Goal: Transaction & Acquisition: Download file/media

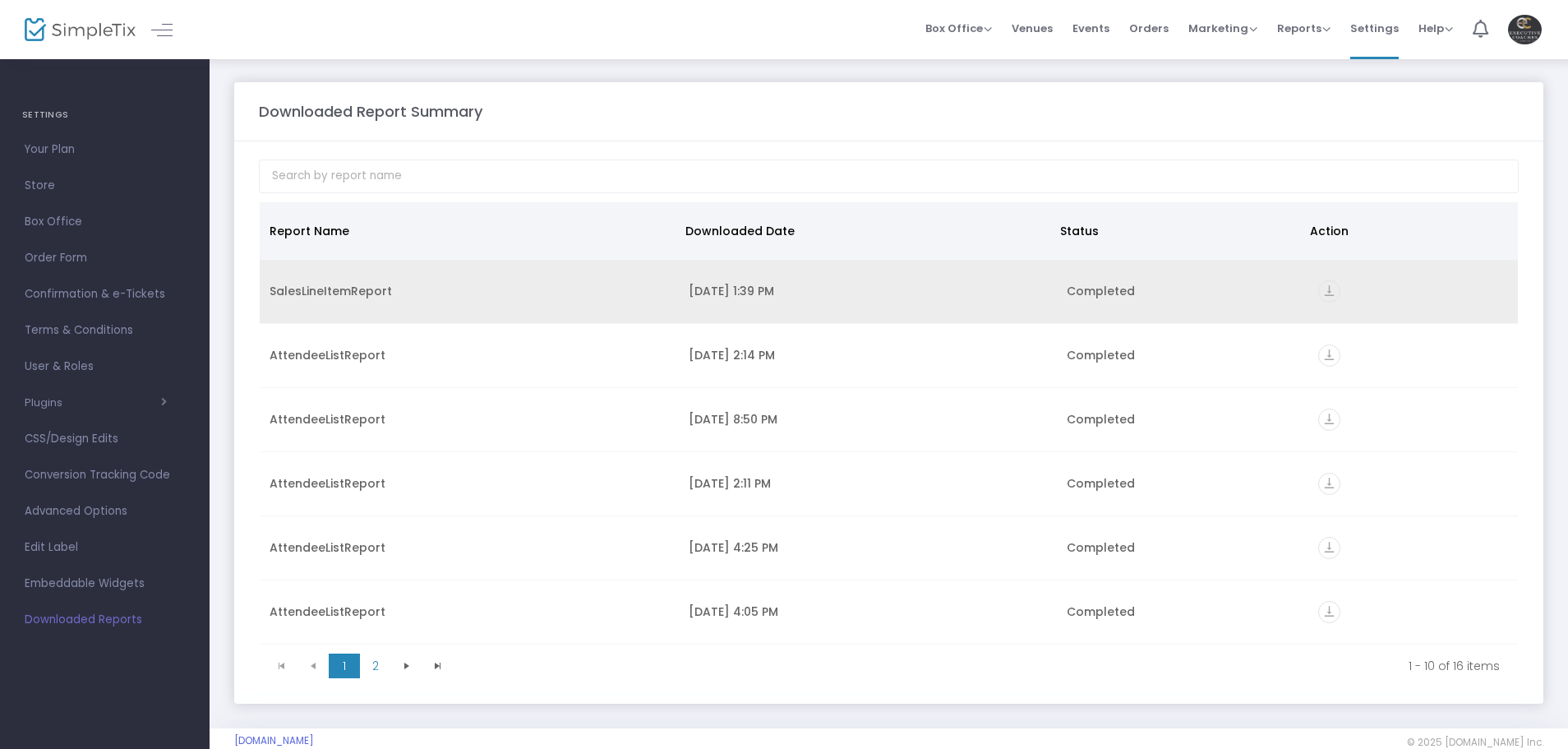
click at [1321, 283] on icon "vertical_align_bottom" at bounding box center [1329, 290] width 22 height 22
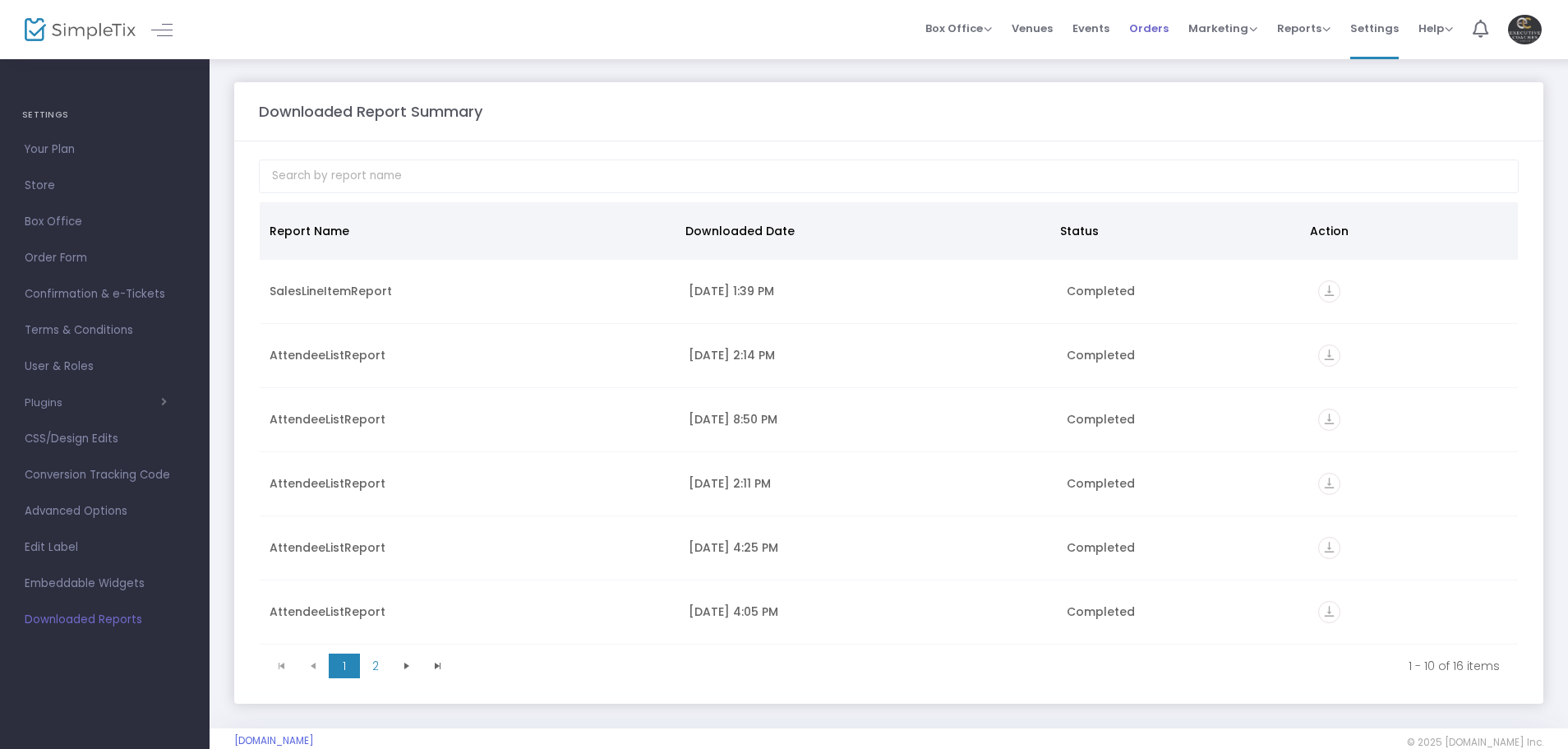
click at [1164, 29] on span "Orders" at bounding box center [1148, 28] width 40 height 42
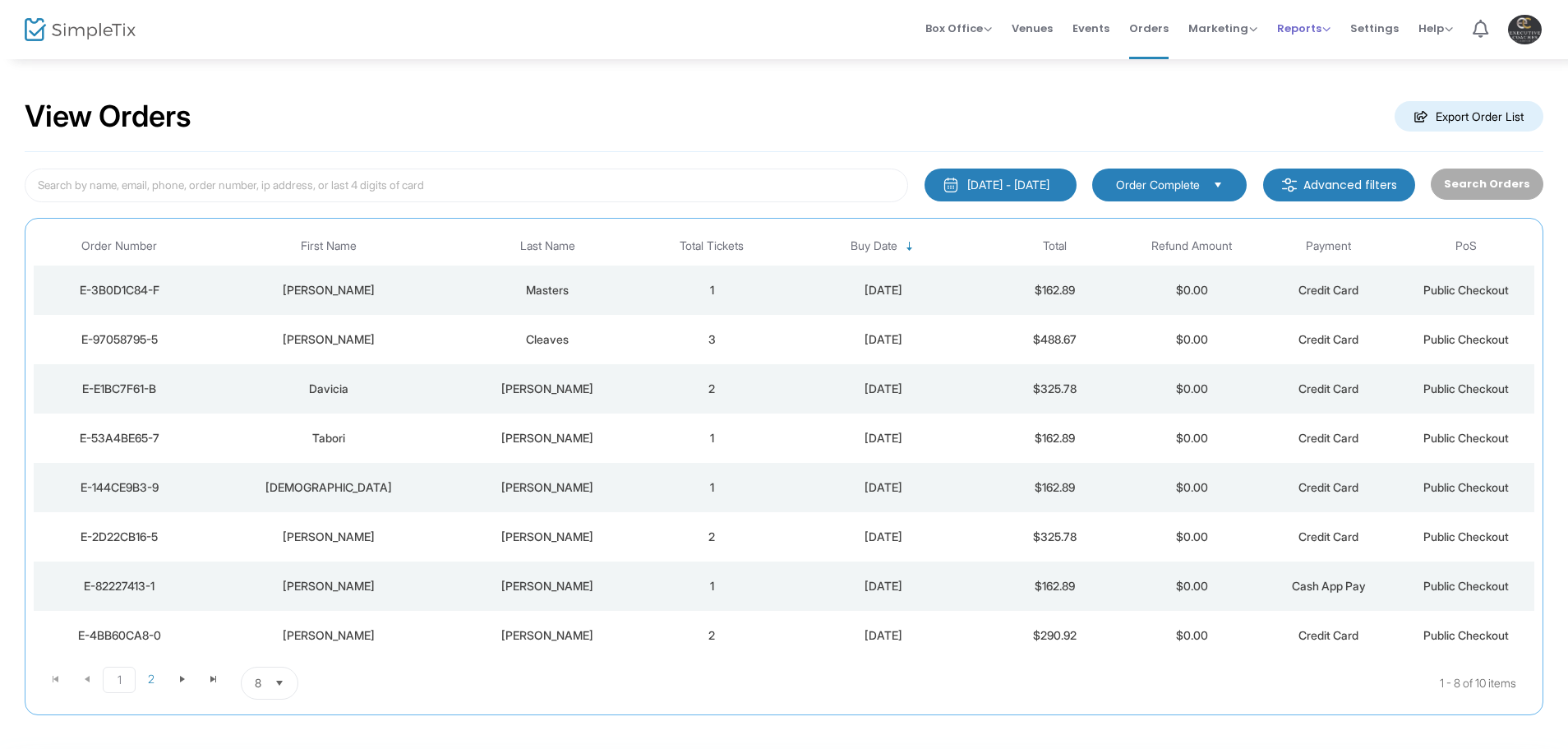
click at [1305, 30] on span "Reports" at bounding box center [1304, 28] width 53 height 16
click at [1312, 51] on li "Analytics" at bounding box center [1331, 55] width 107 height 32
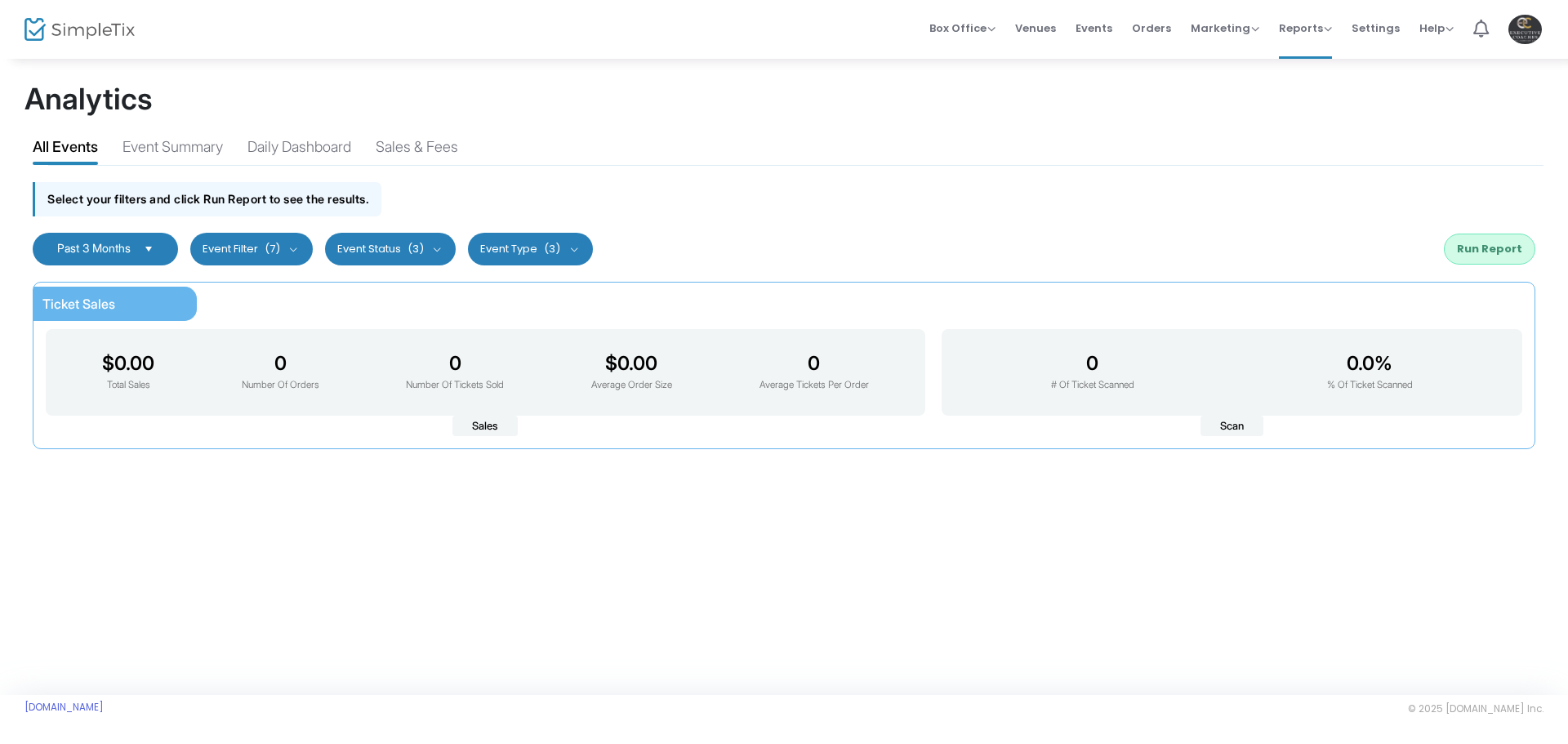
click at [159, 248] on span "Select" at bounding box center [149, 249] width 27 height 27
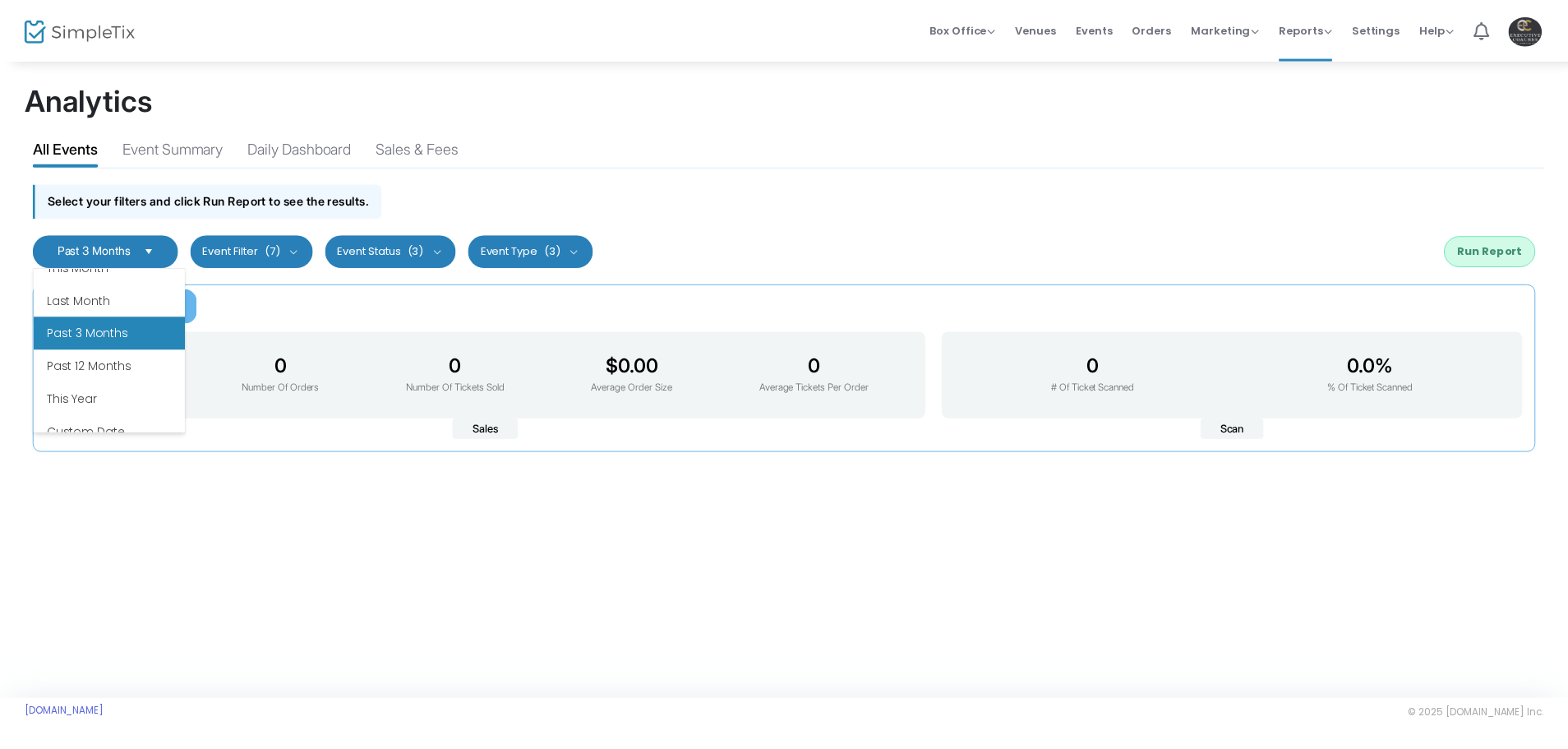
scroll to position [197, 0]
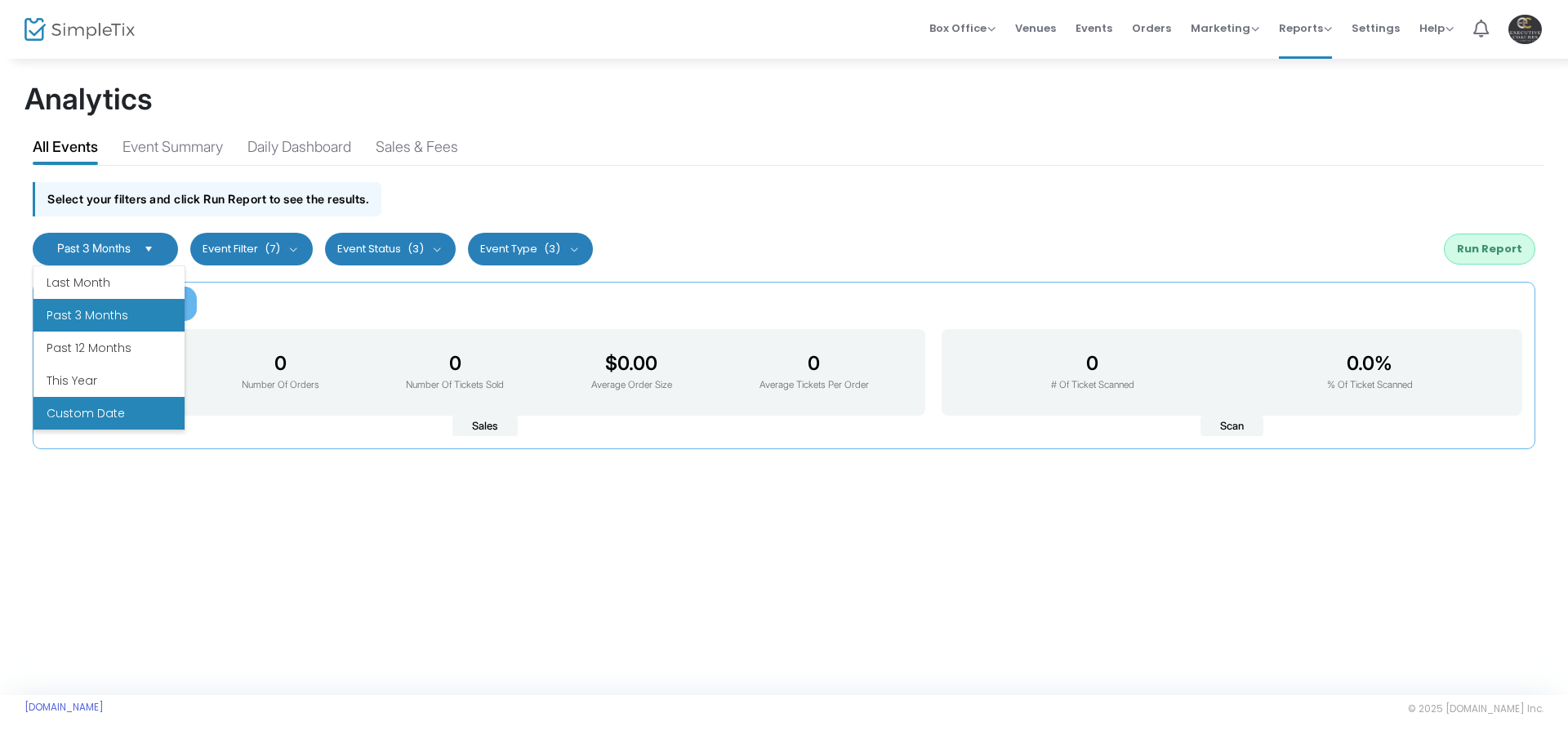
click at [125, 411] on li "Custom Date" at bounding box center [109, 413] width 152 height 33
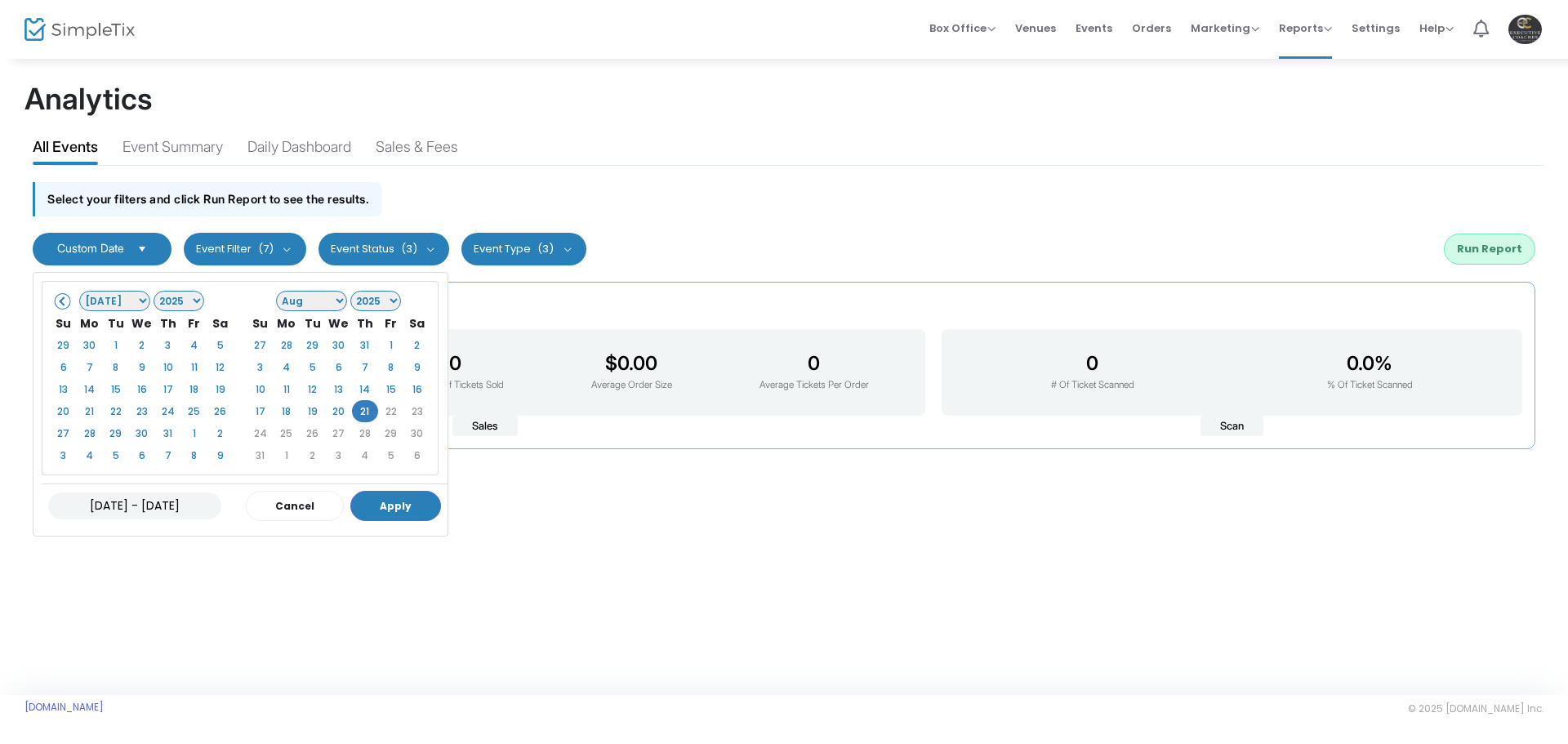
click at [123, 301] on select "Jan Feb Mar Apr May Jun Jul Aug Sep Oct Nov Dec" at bounding box center [115, 300] width 71 height 20
click at [178, 302] on select "1925 1926 1927 1928 1929 1930 1931 1932 1933 1934 1935 1936 1937 1938 1939 1940…" at bounding box center [179, 300] width 51 height 20
click at [395, 504] on button "Apply" at bounding box center [396, 505] width 91 height 30
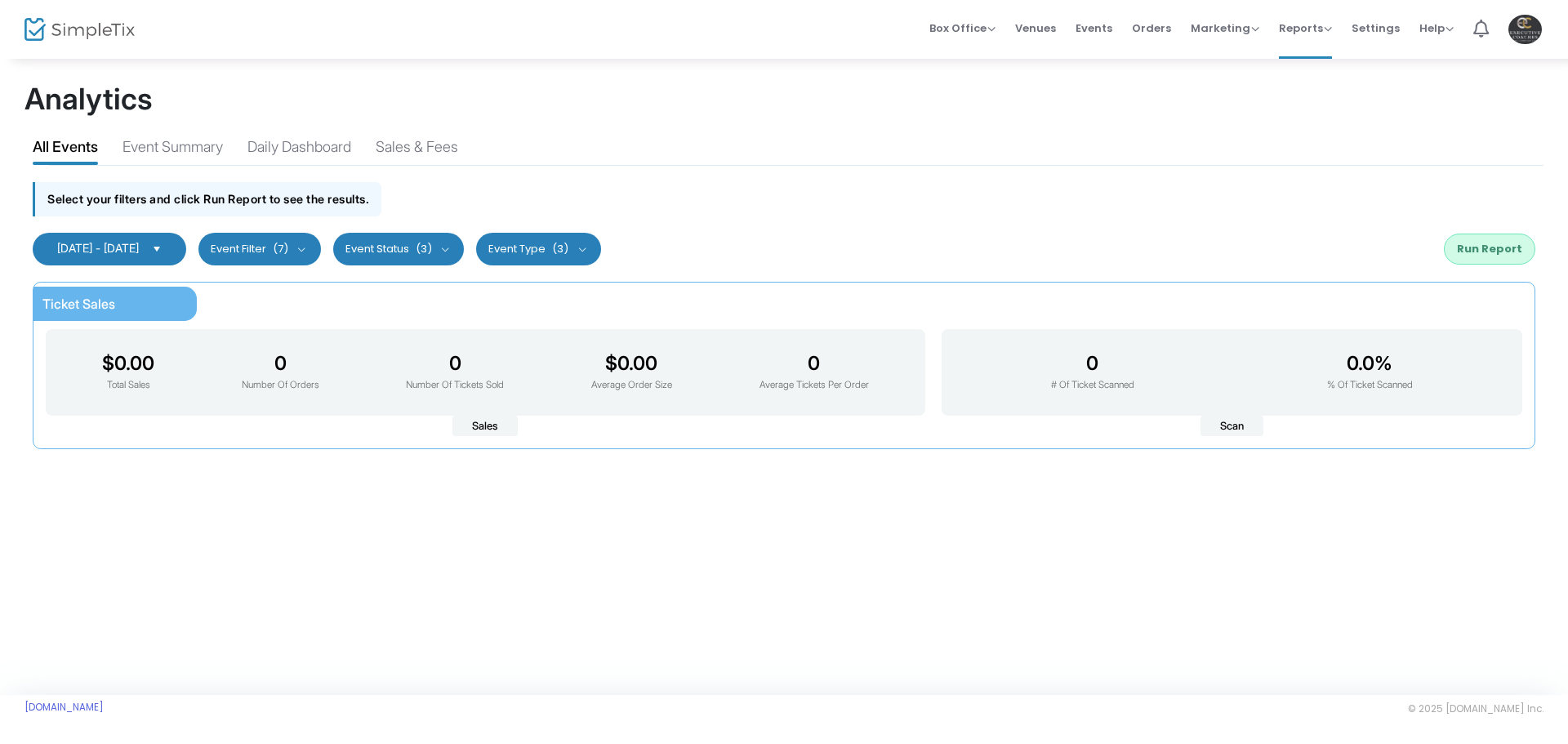
click at [1478, 242] on button "Run Report" at bounding box center [1490, 249] width 92 height 31
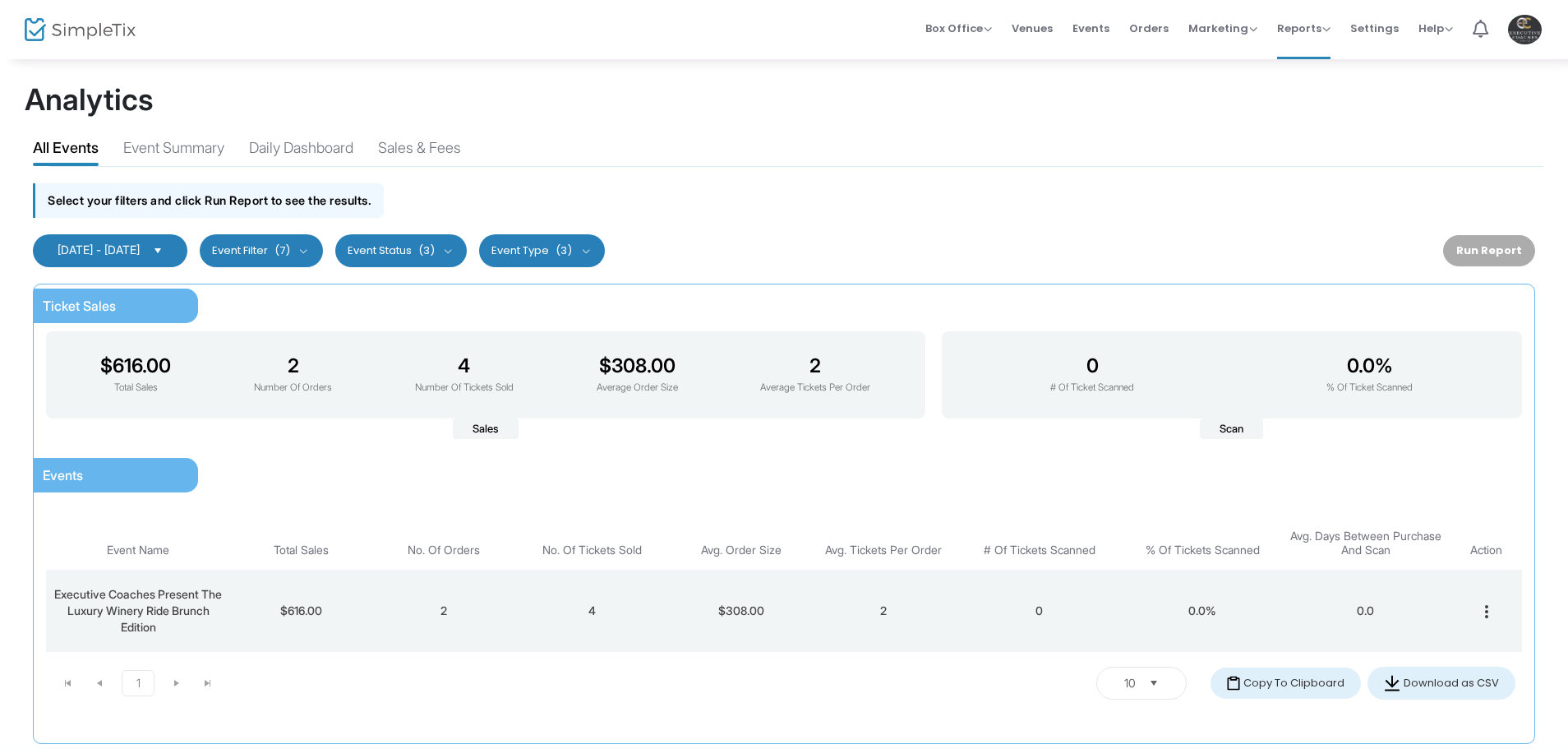
click at [120, 247] on span "[DATE] - [DATE]" at bounding box center [98, 250] width 83 height 14
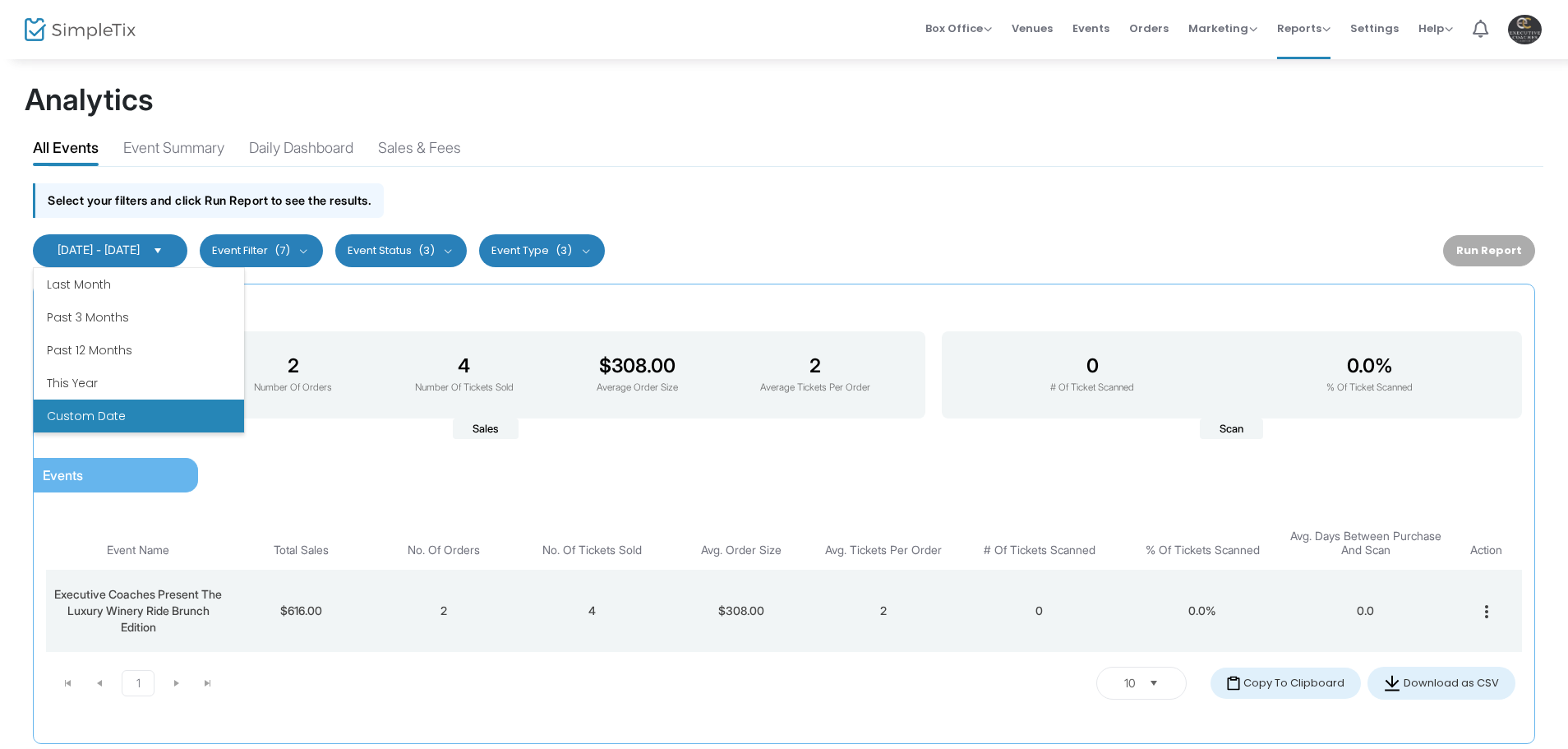
click at [110, 247] on span "[DATE] - [DATE]" at bounding box center [98, 250] width 83 height 14
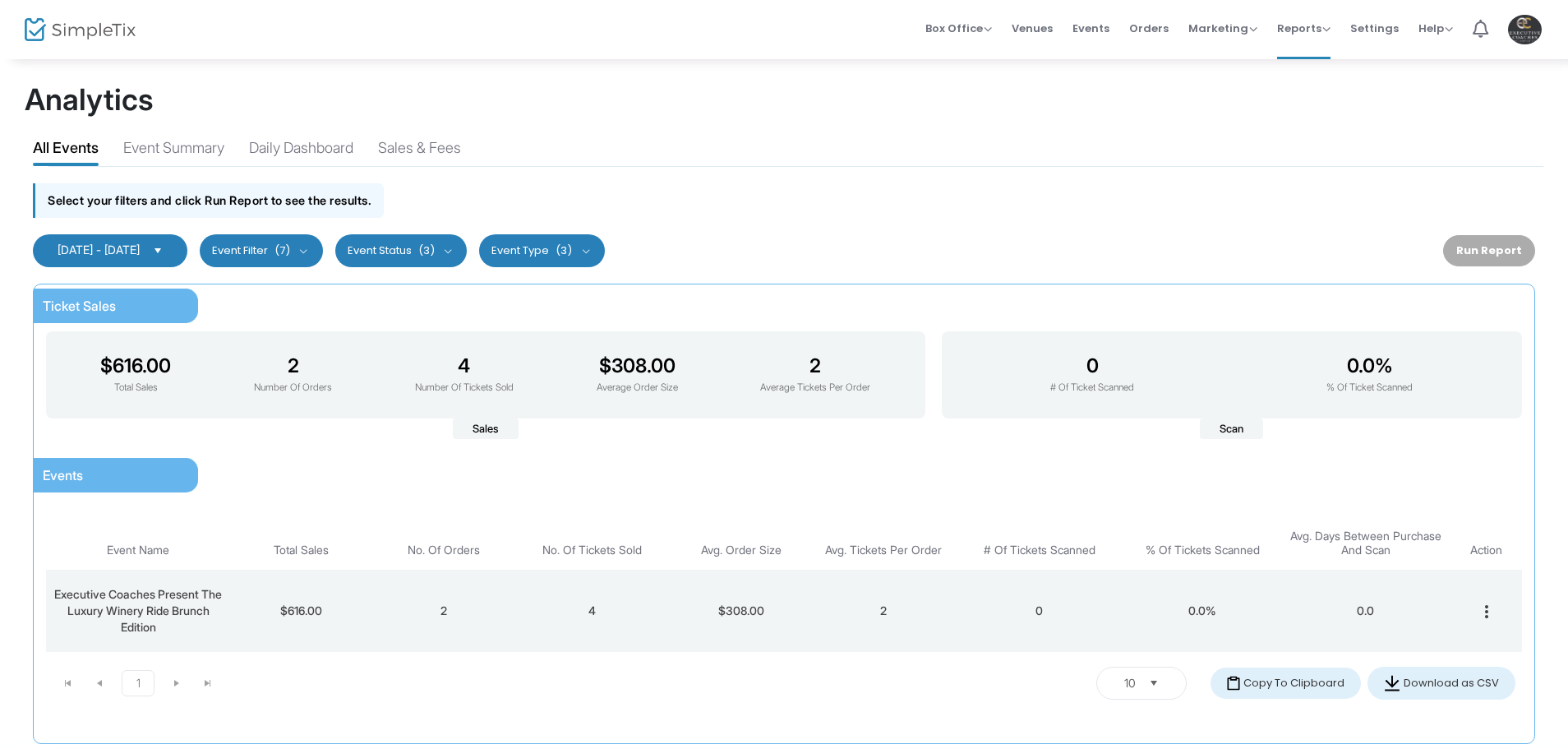
click at [112, 250] on span "[DATE] - [DATE]" at bounding box center [98, 250] width 83 height 14
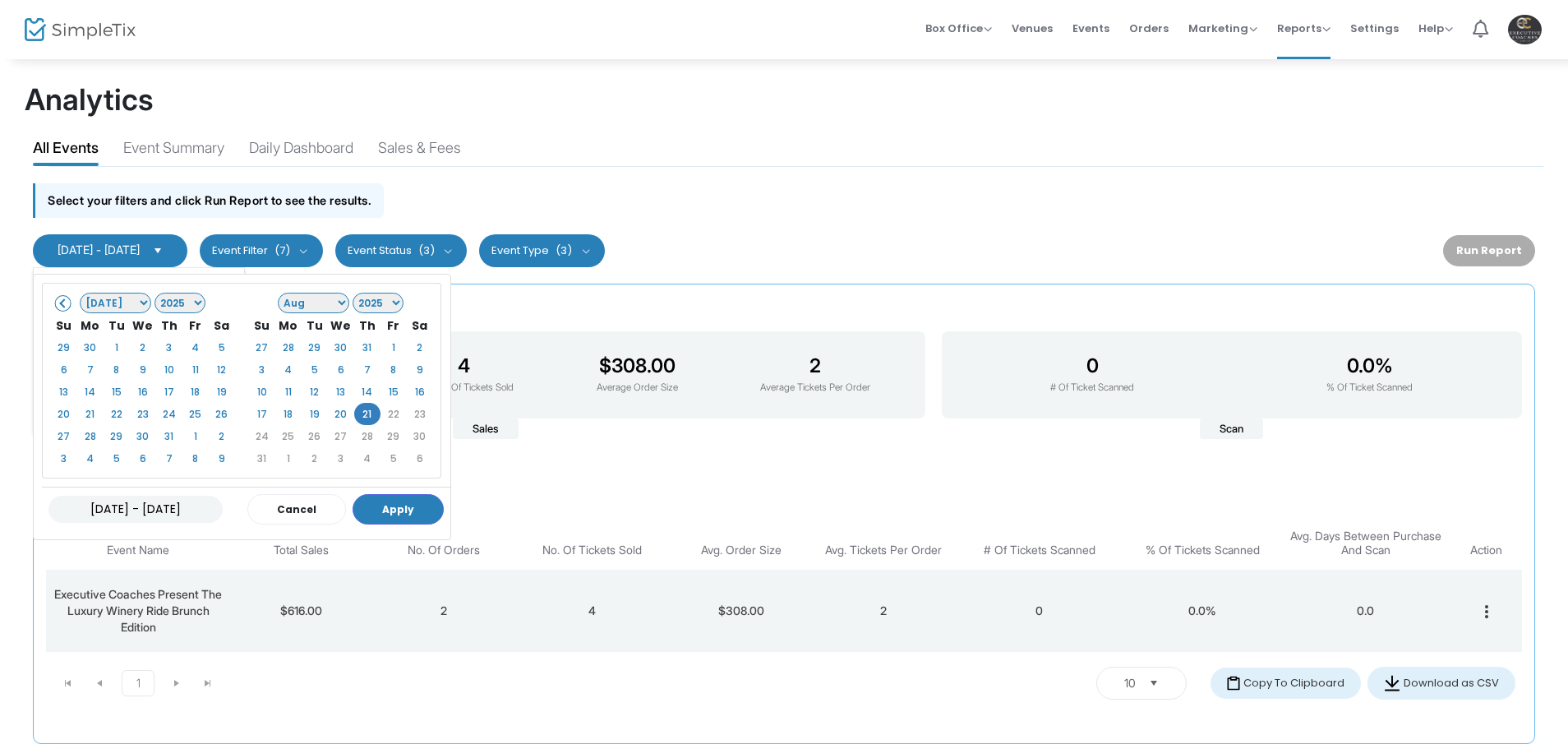
click at [129, 506] on input "[DATE] - [DATE]" at bounding box center [135, 509] width 174 height 27
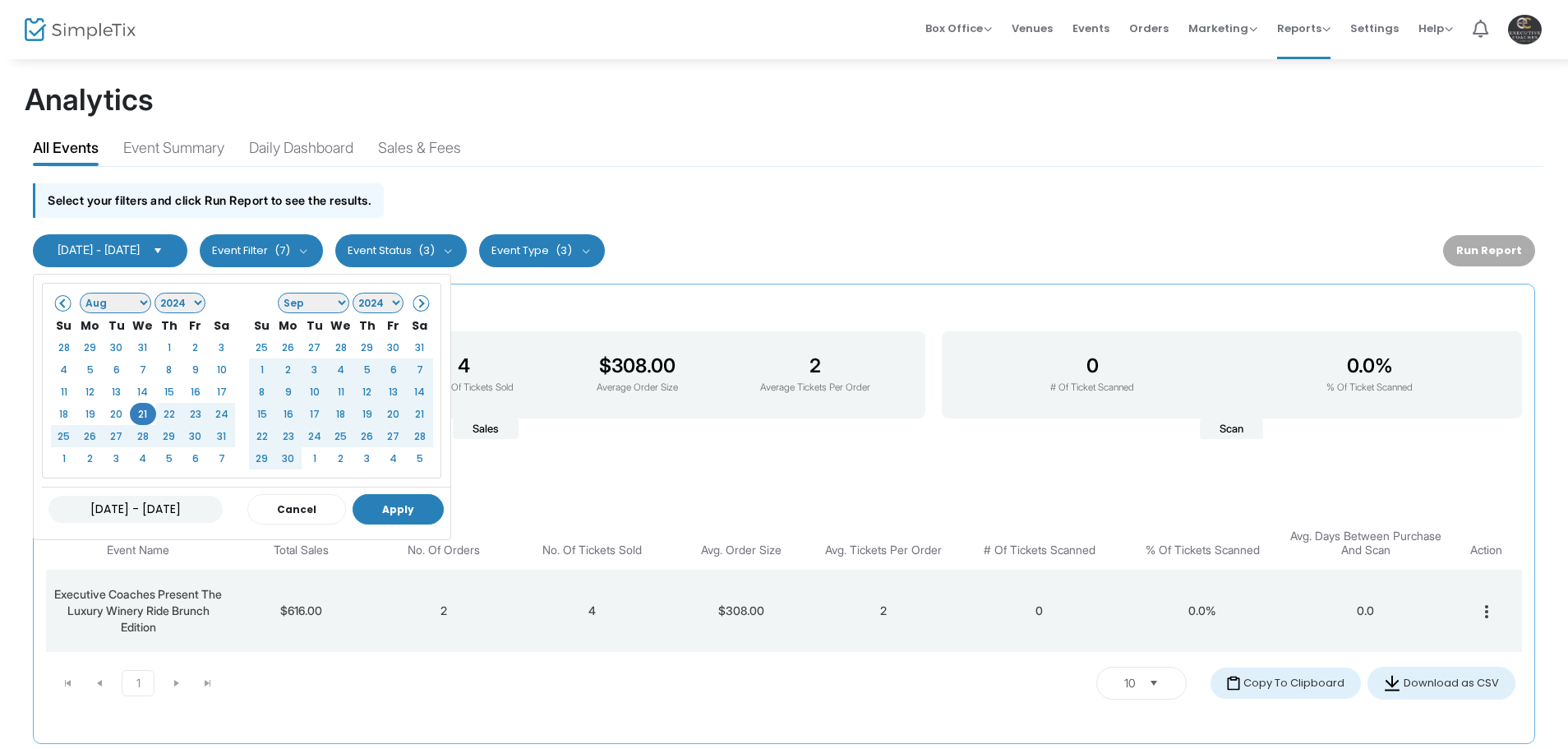
type input "[DATE] - [DATE]"
click at [409, 504] on button "Apply" at bounding box center [398, 508] width 91 height 30
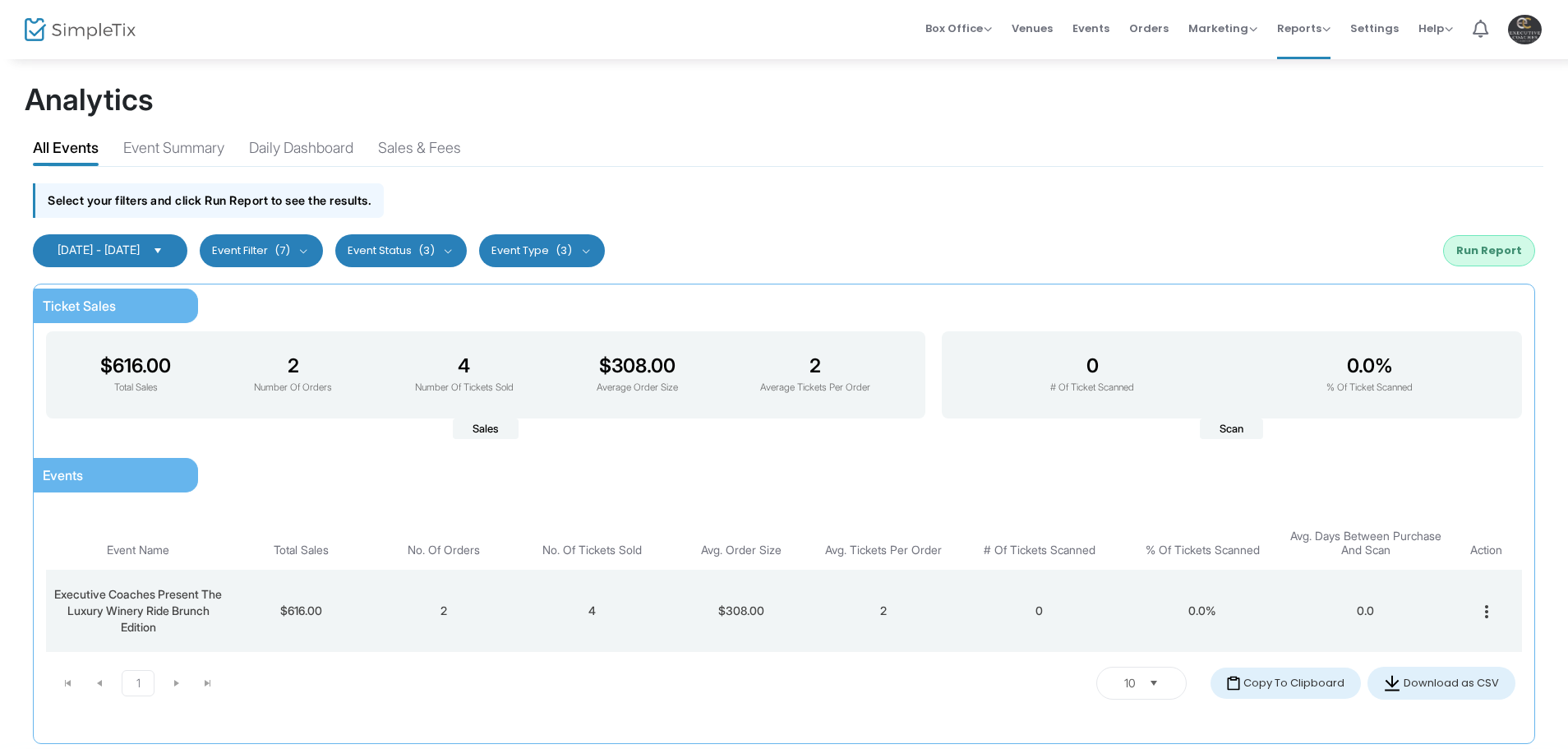
click at [1484, 247] on button "Run Report" at bounding box center [1489, 251] width 92 height 31
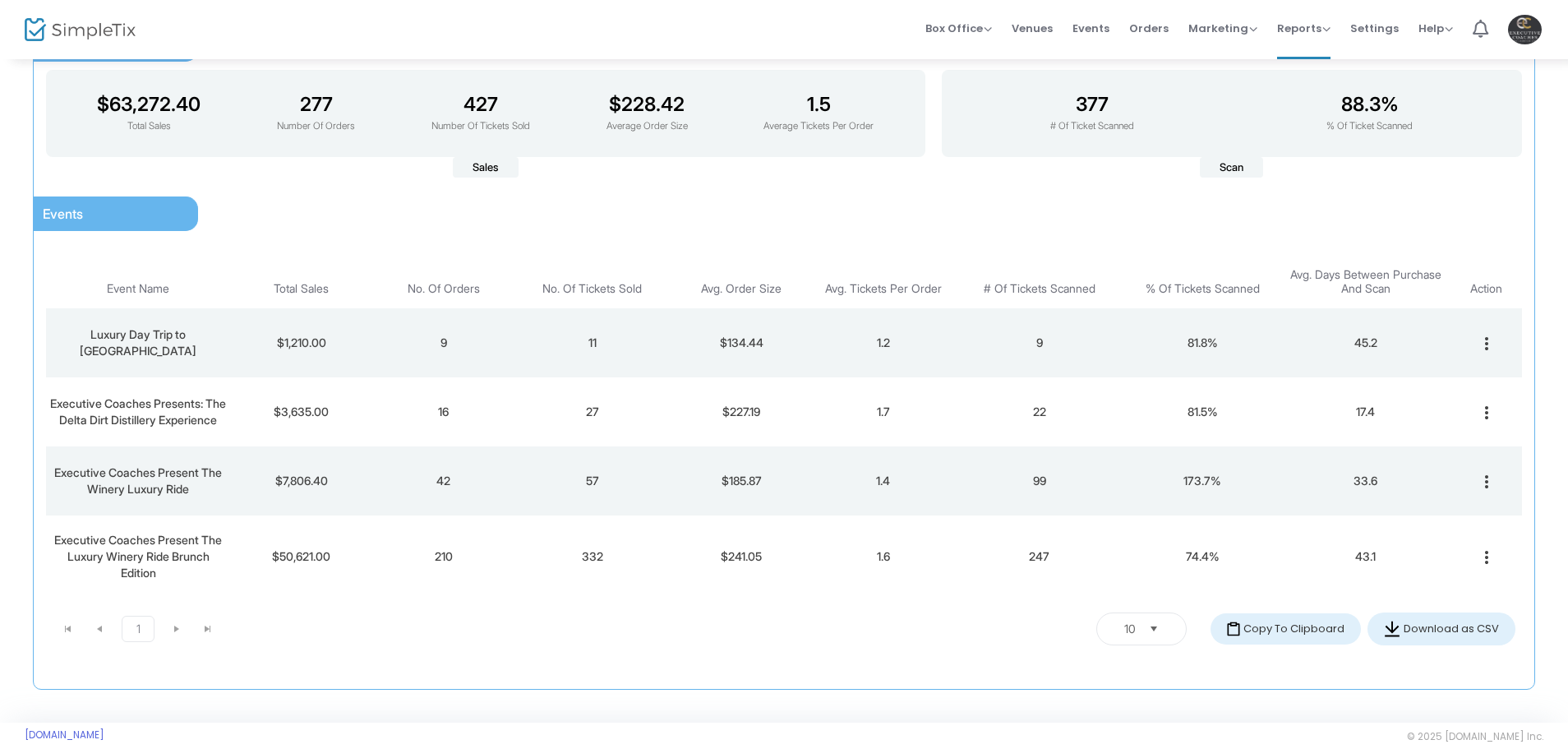
scroll to position [297, 0]
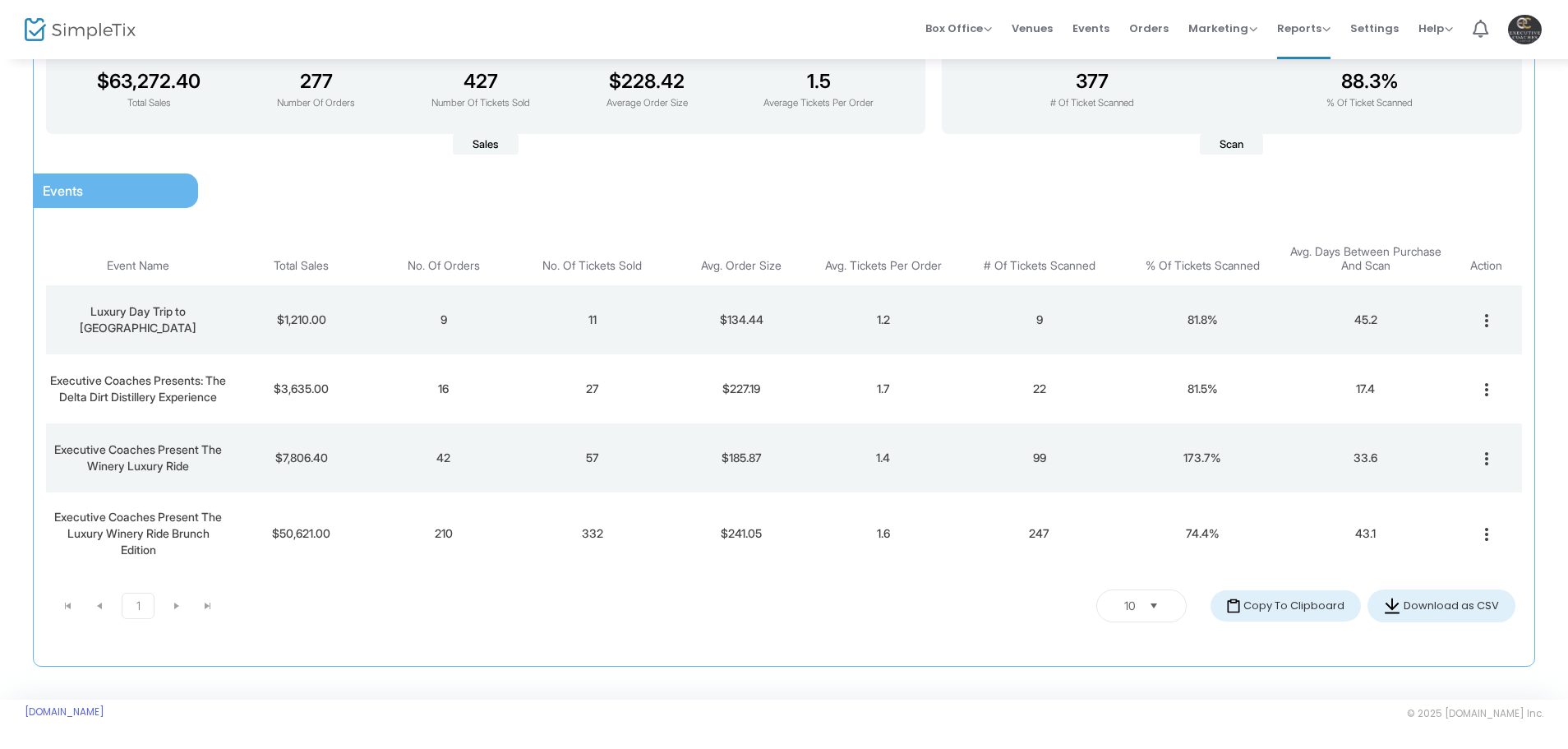
click at [1154, 606] on span "Select" at bounding box center [1153, 605] width 27 height 27
click at [1143, 576] on li "25" at bounding box center [1143, 585] width 89 height 33
click at [1429, 604] on button "Download as CSV" at bounding box center [1442, 606] width 148 height 33
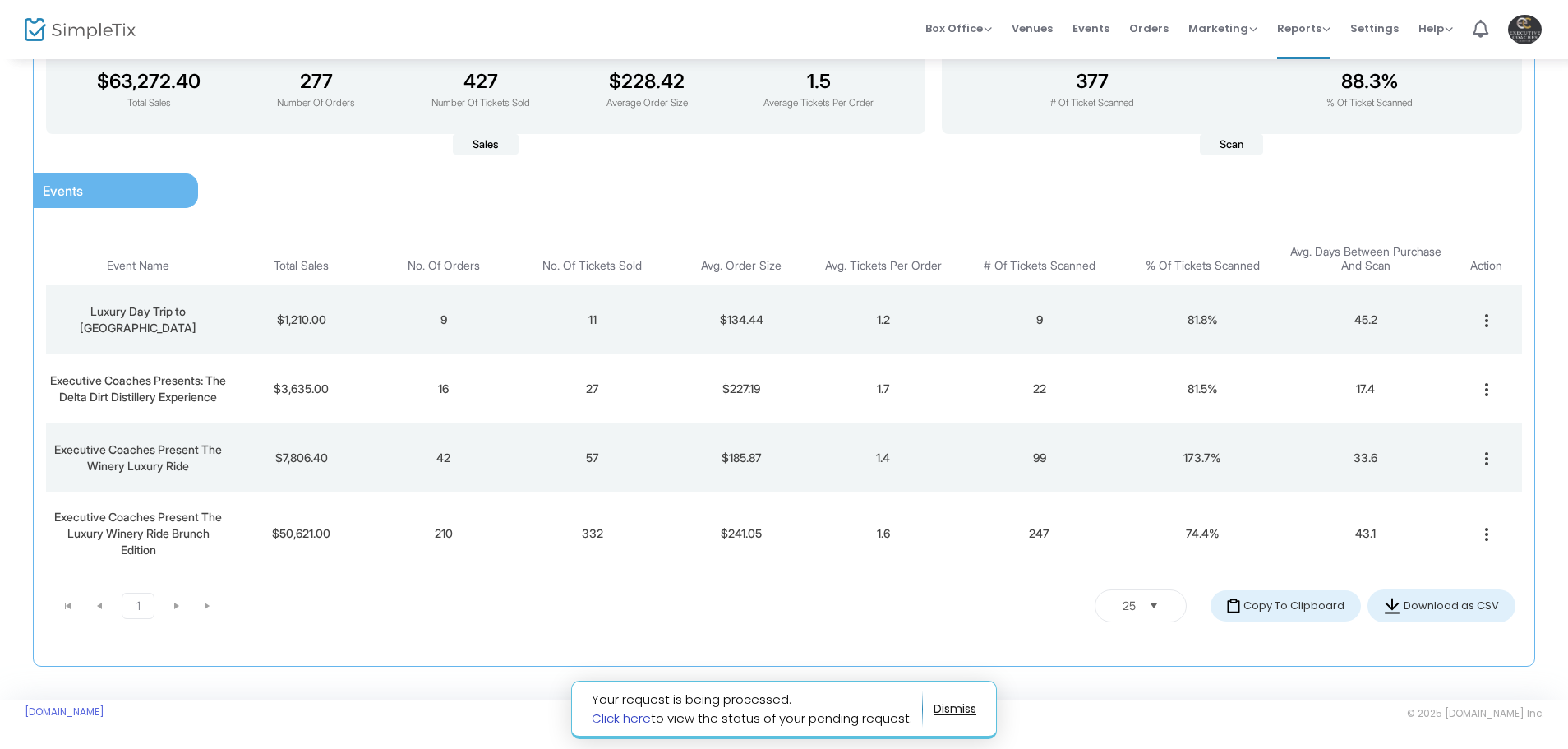
click at [636, 718] on link "Click here" at bounding box center [621, 718] width 59 height 17
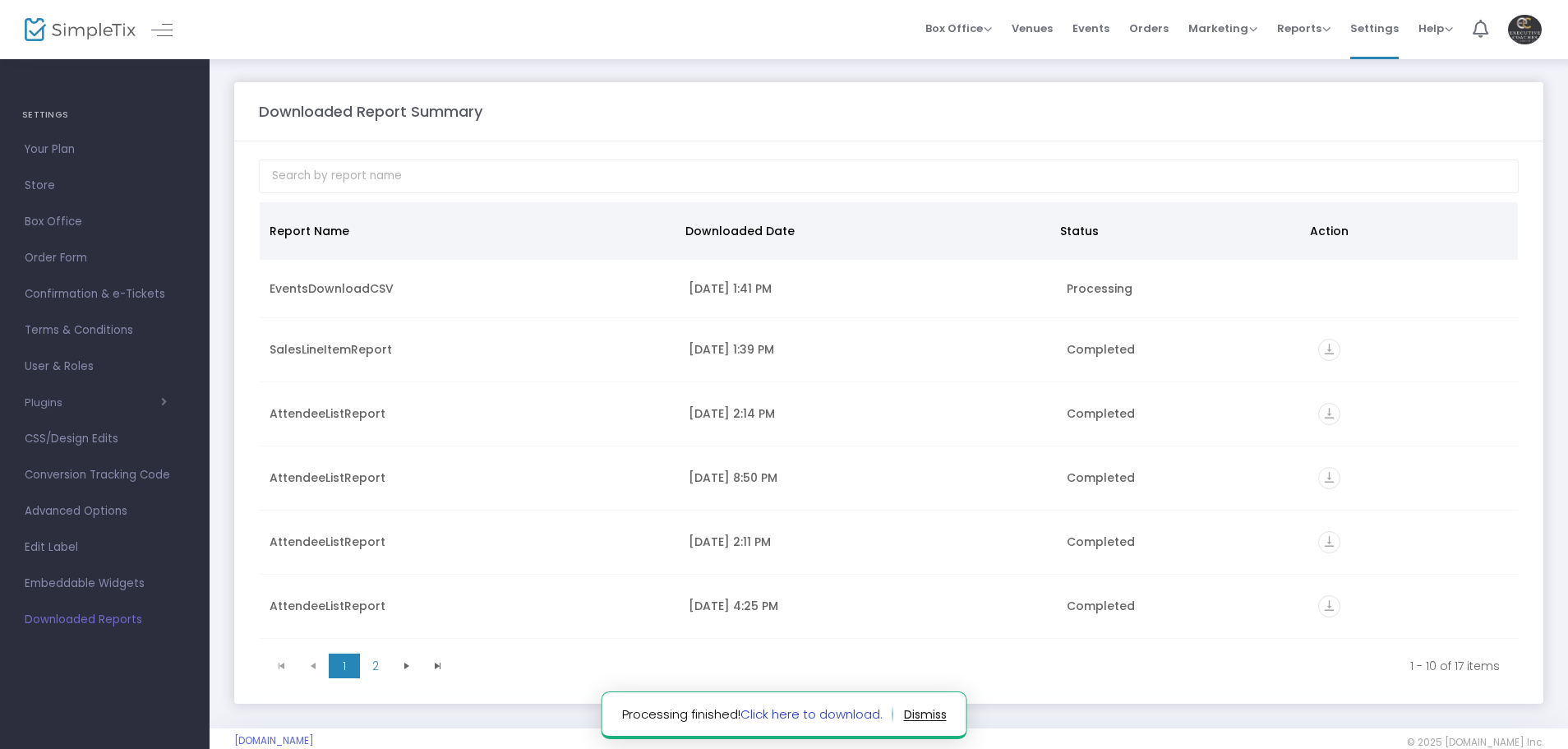
click at [812, 711] on link "Click here to download." at bounding box center [811, 714] width 142 height 17
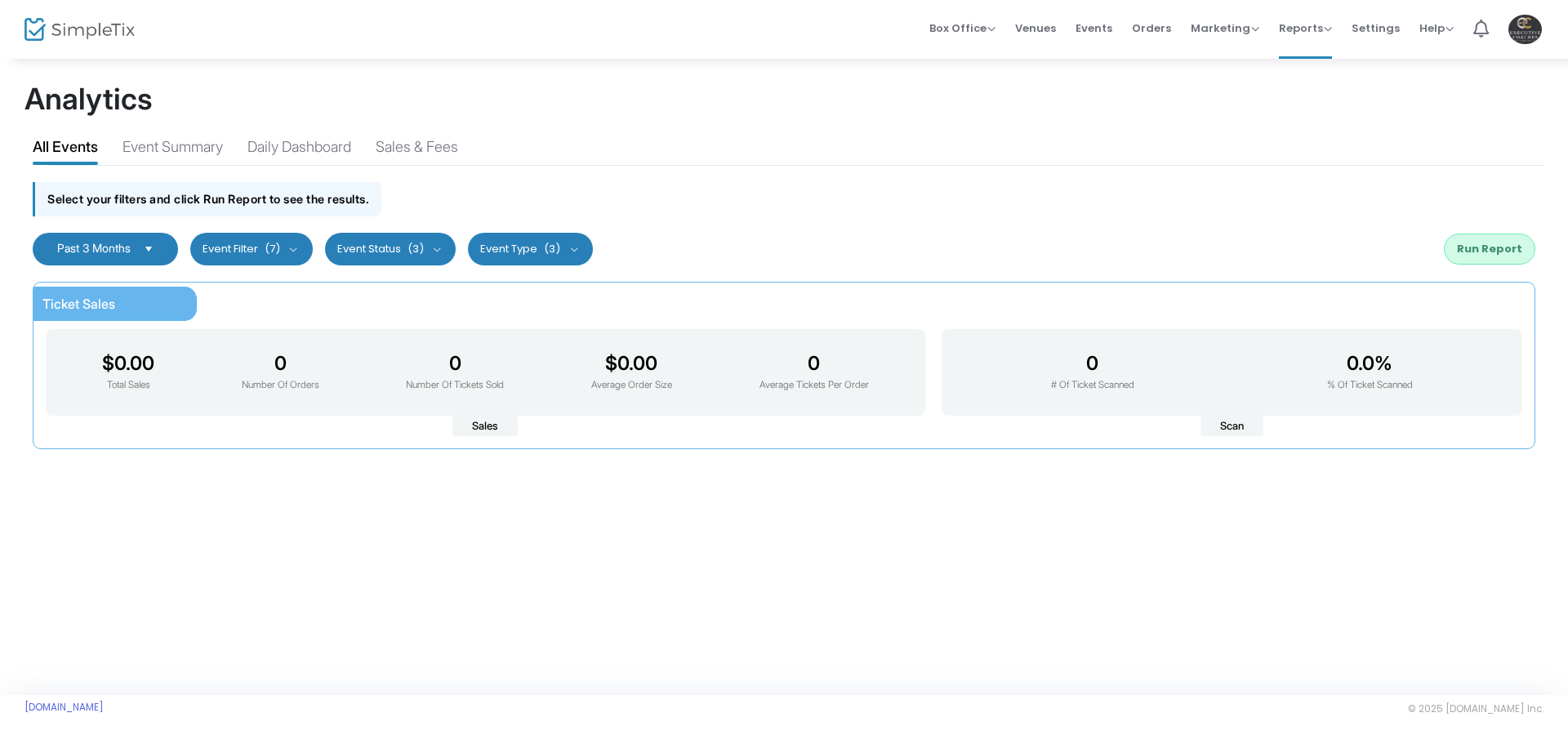
click at [152, 245] on span "Select" at bounding box center [149, 249] width 27 height 27
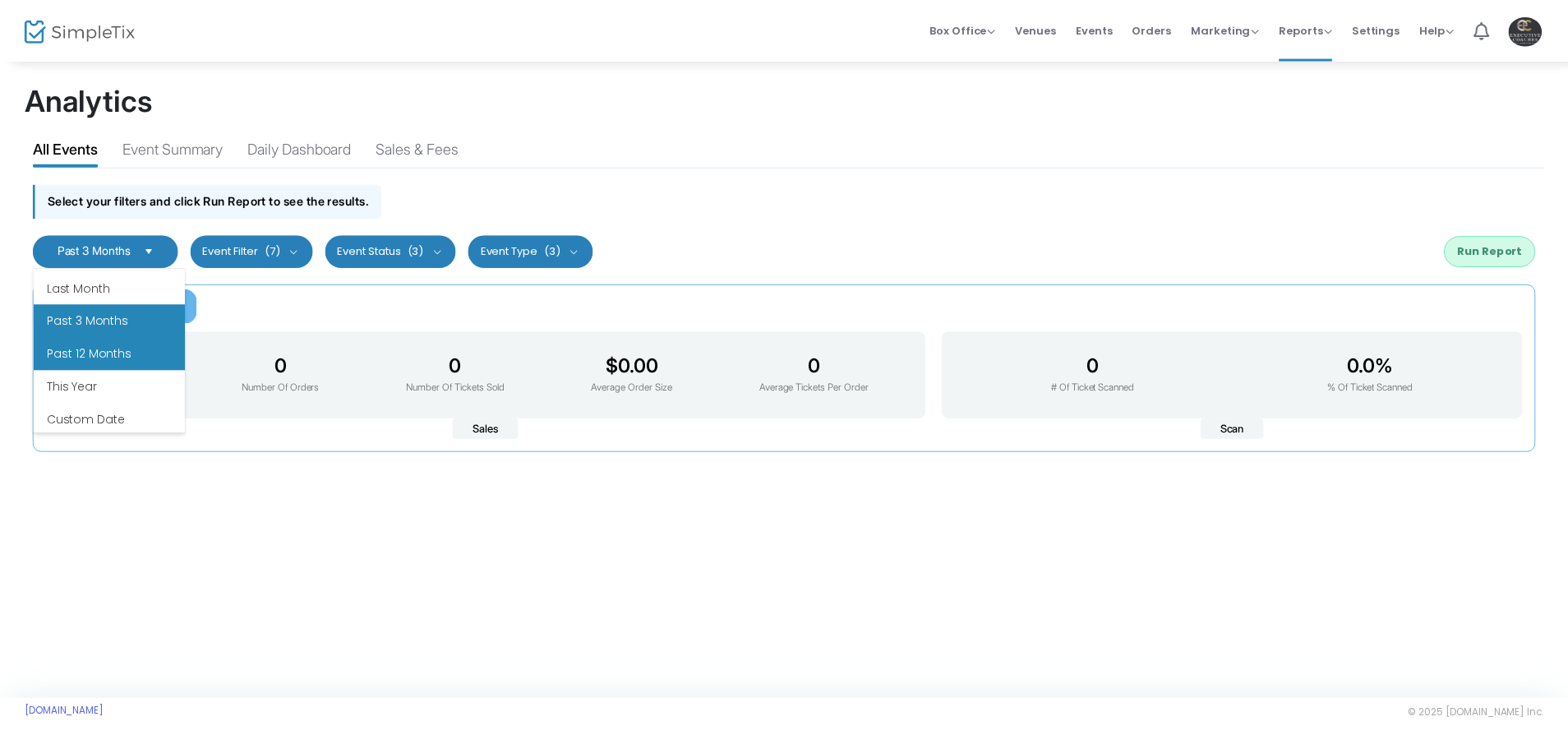
scroll to position [197, 0]
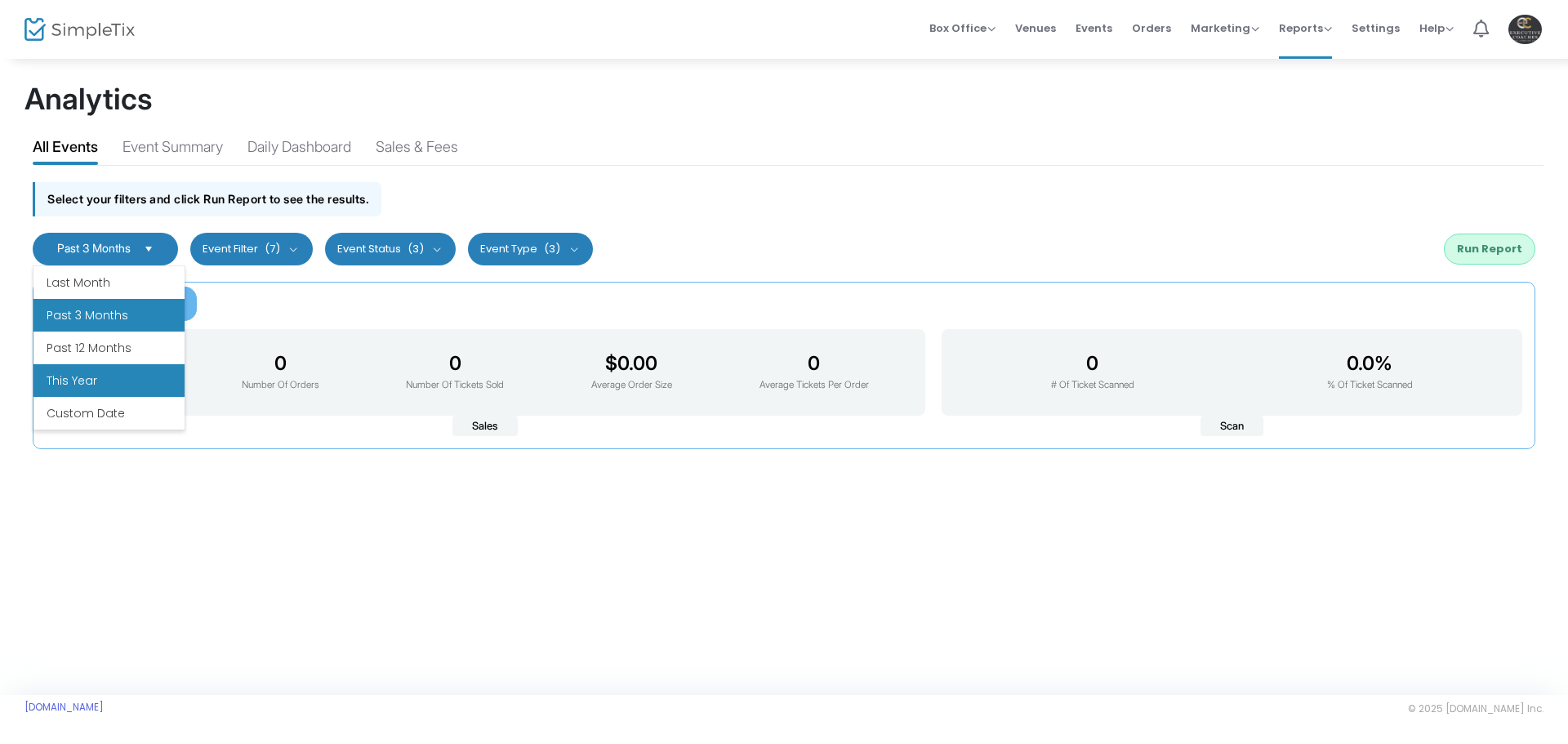
click at [114, 375] on li "This Year" at bounding box center [109, 380] width 152 height 33
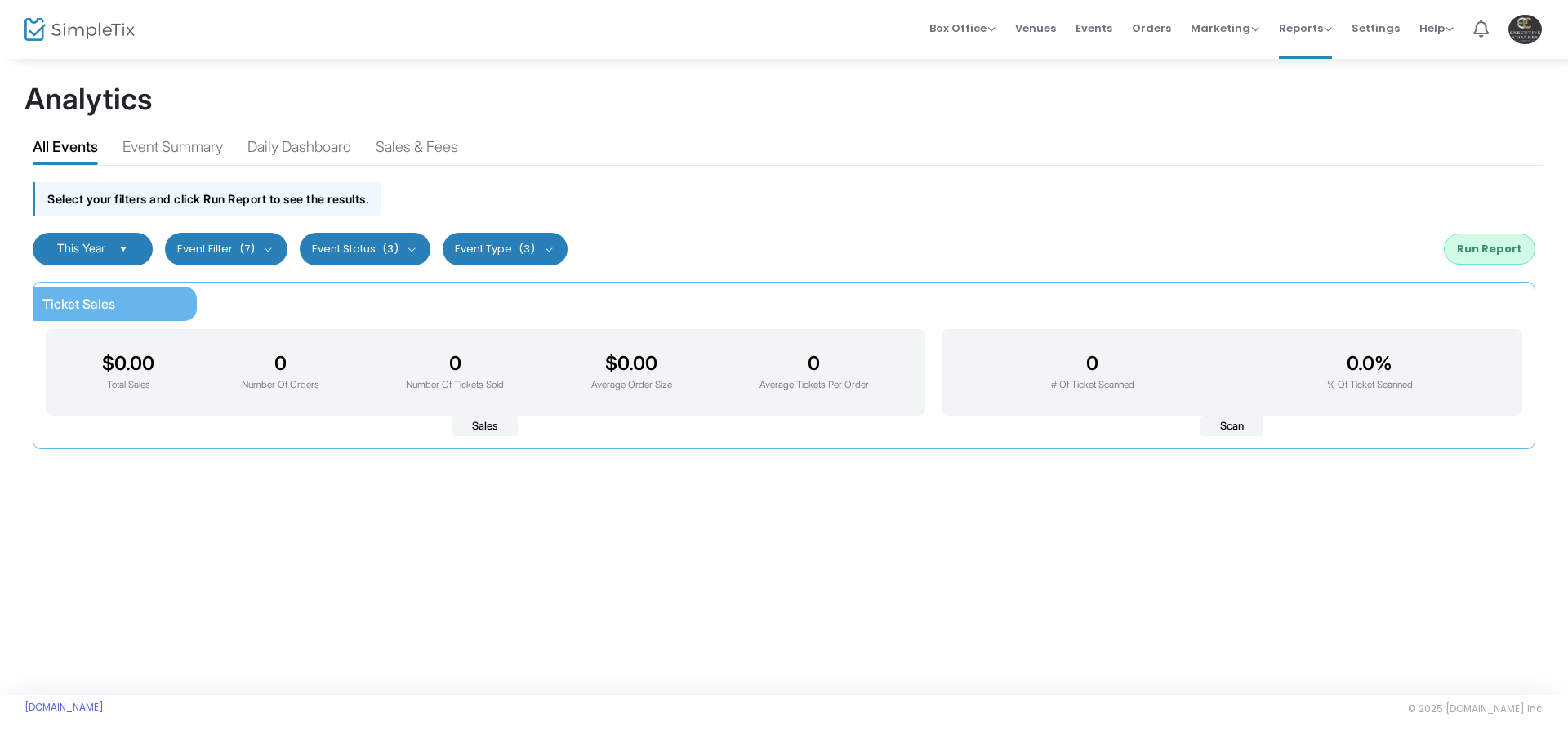
click at [1493, 247] on button "Run Report" at bounding box center [1490, 249] width 92 height 31
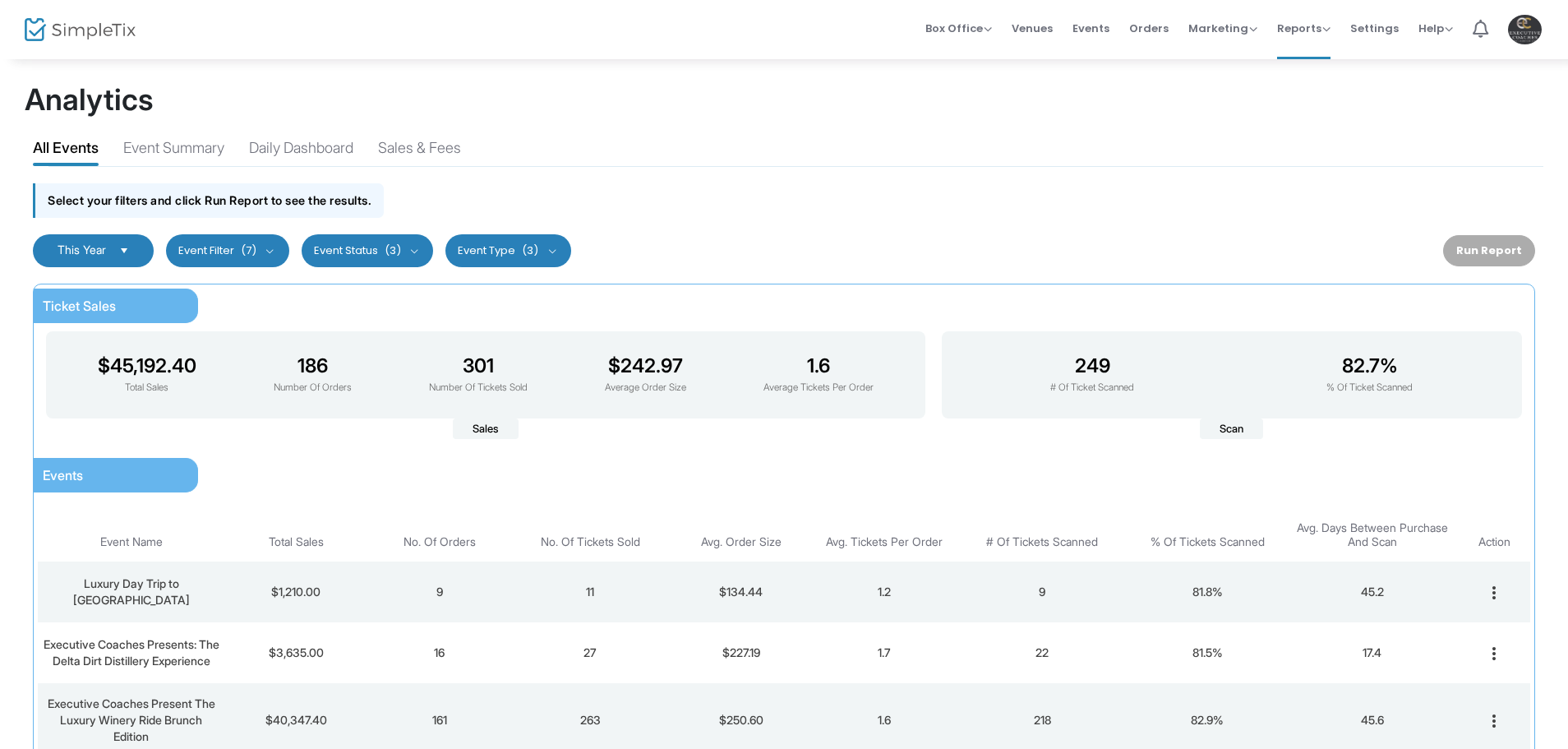
click at [97, 242] on kendo-dropdownlist "This Year" at bounding box center [93, 251] width 120 height 33
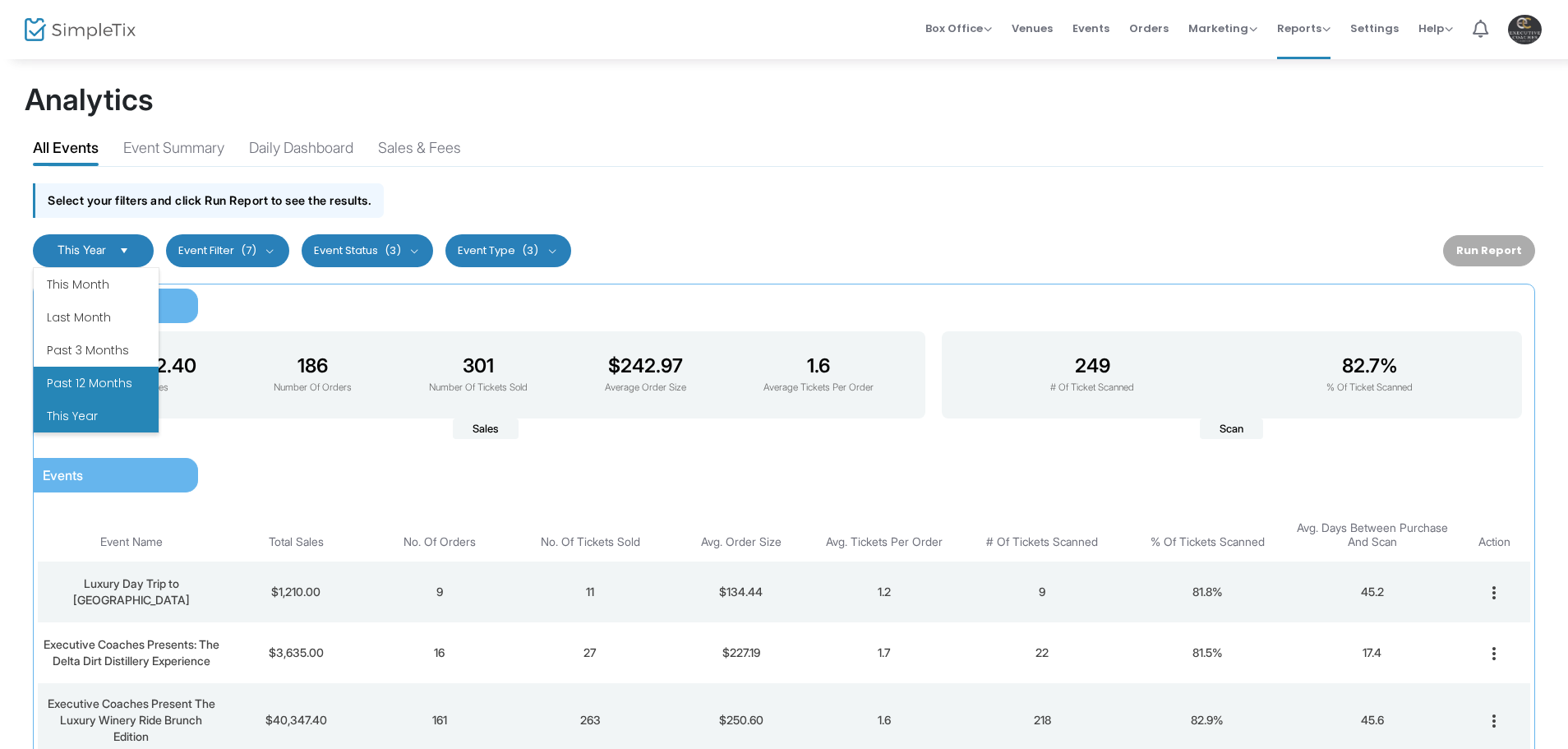
click at [103, 380] on li "Past 12 Months" at bounding box center [96, 383] width 125 height 33
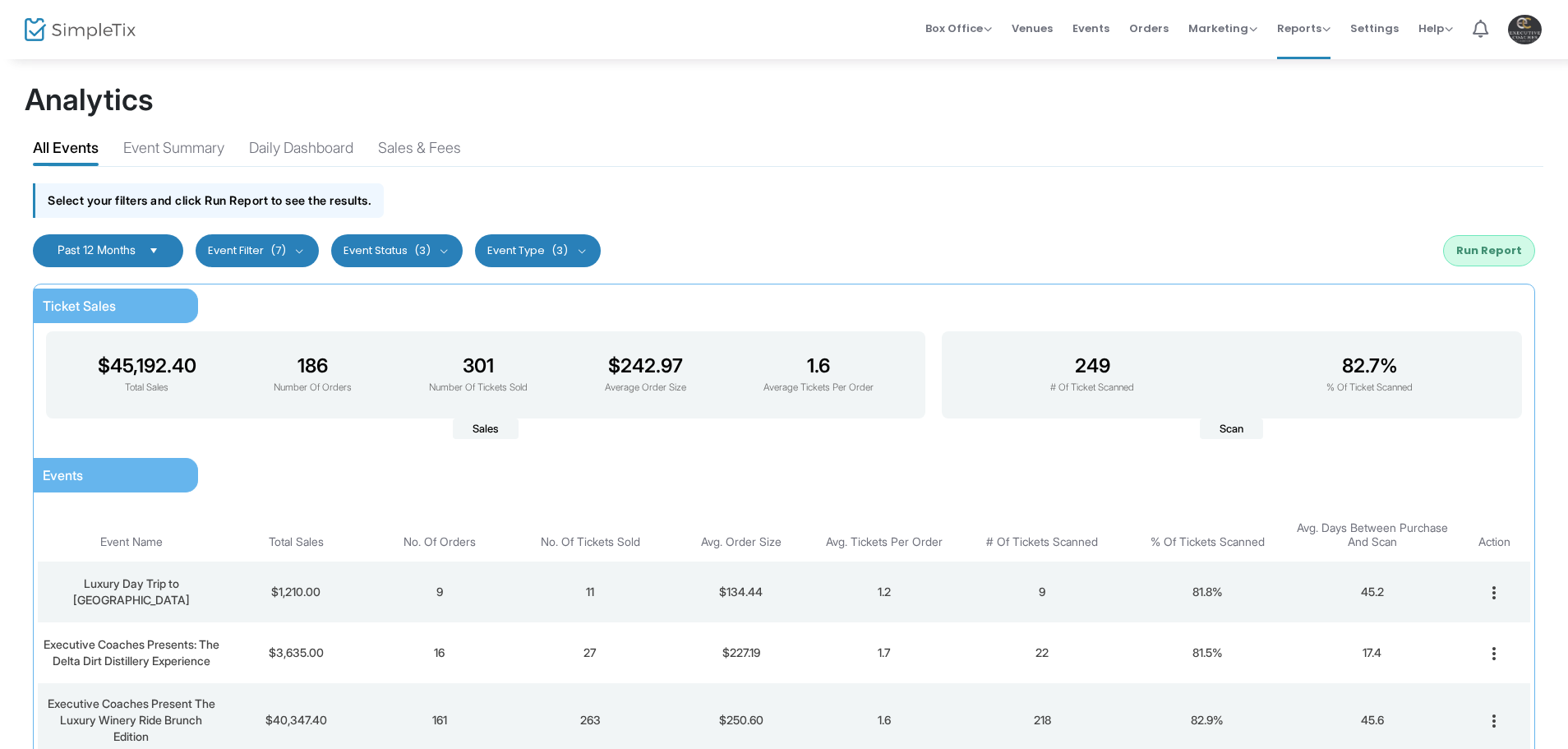
click at [1486, 245] on button "Run Report" at bounding box center [1489, 251] width 92 height 31
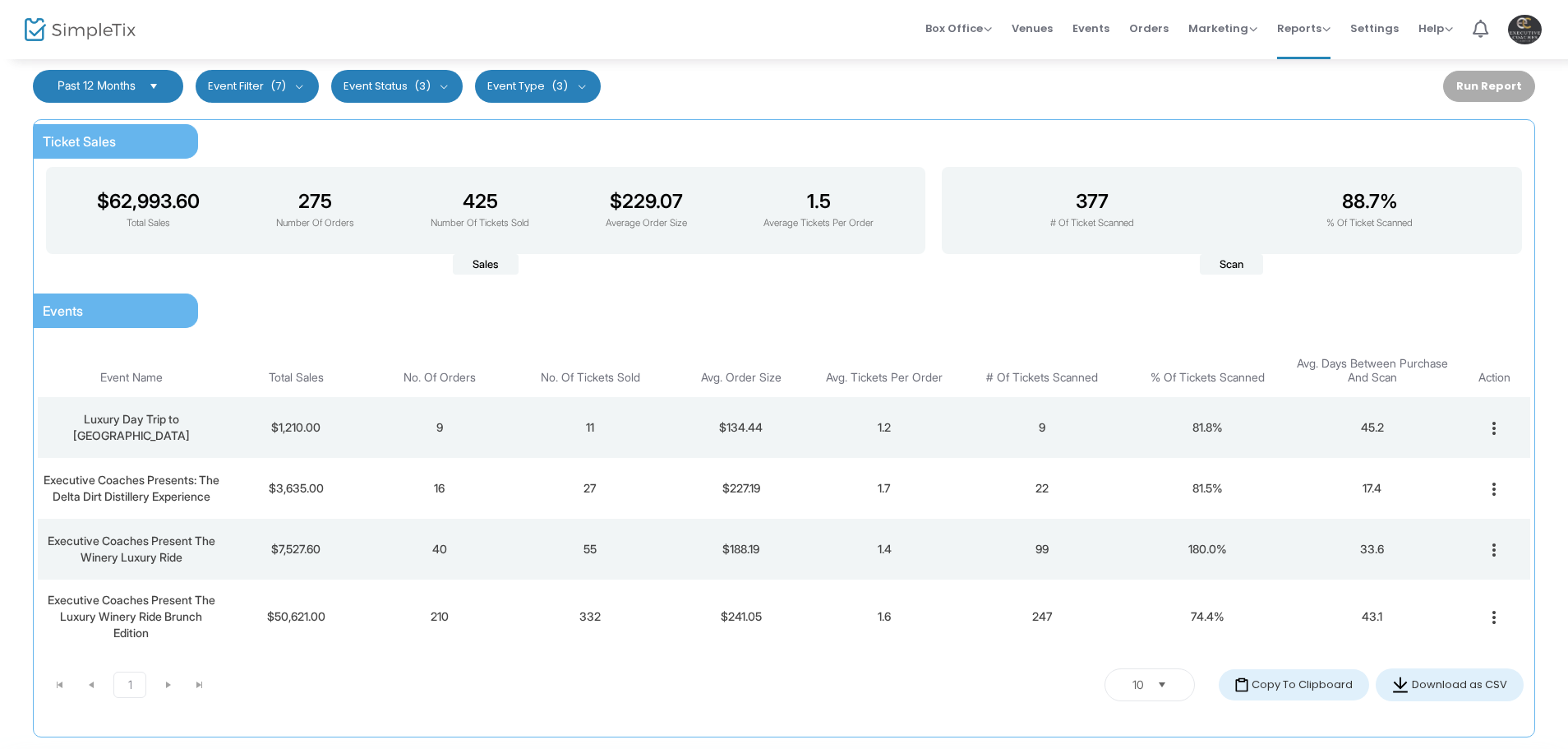
click at [136, 87] on span "Past 12 Months" at bounding box center [96, 85] width 78 height 14
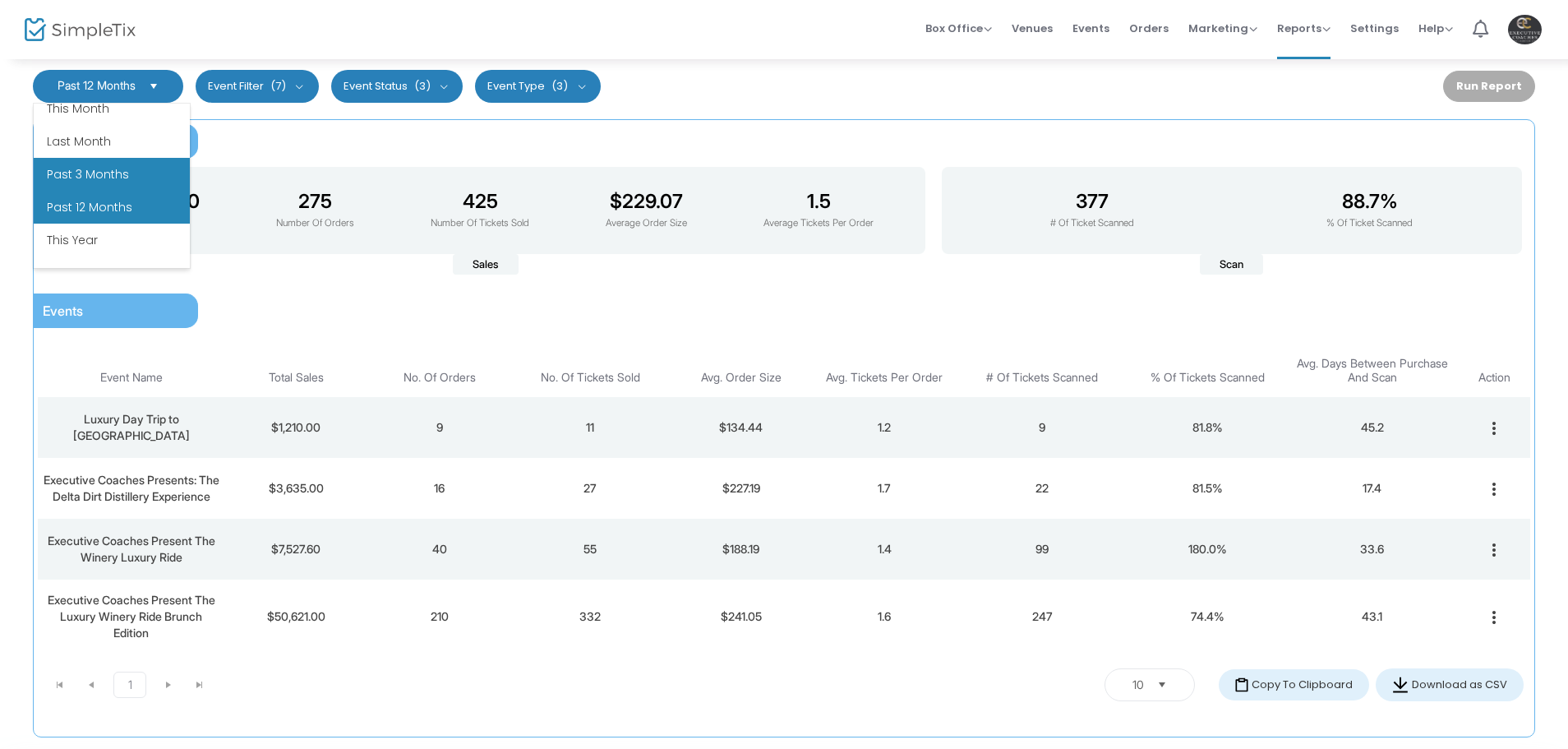
scroll to position [197, 0]
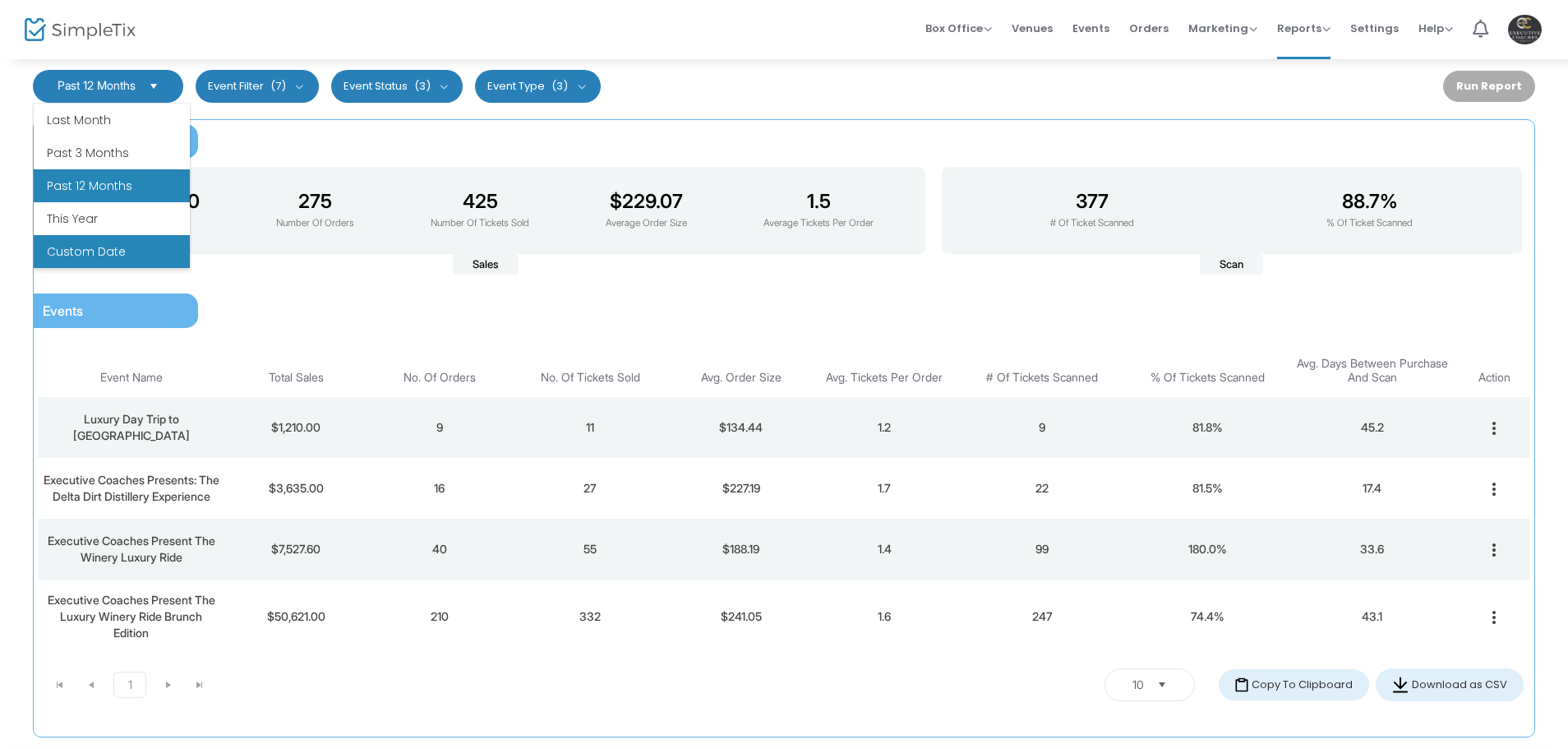
click at [134, 243] on li "Custom Date" at bounding box center [112, 252] width 156 height 33
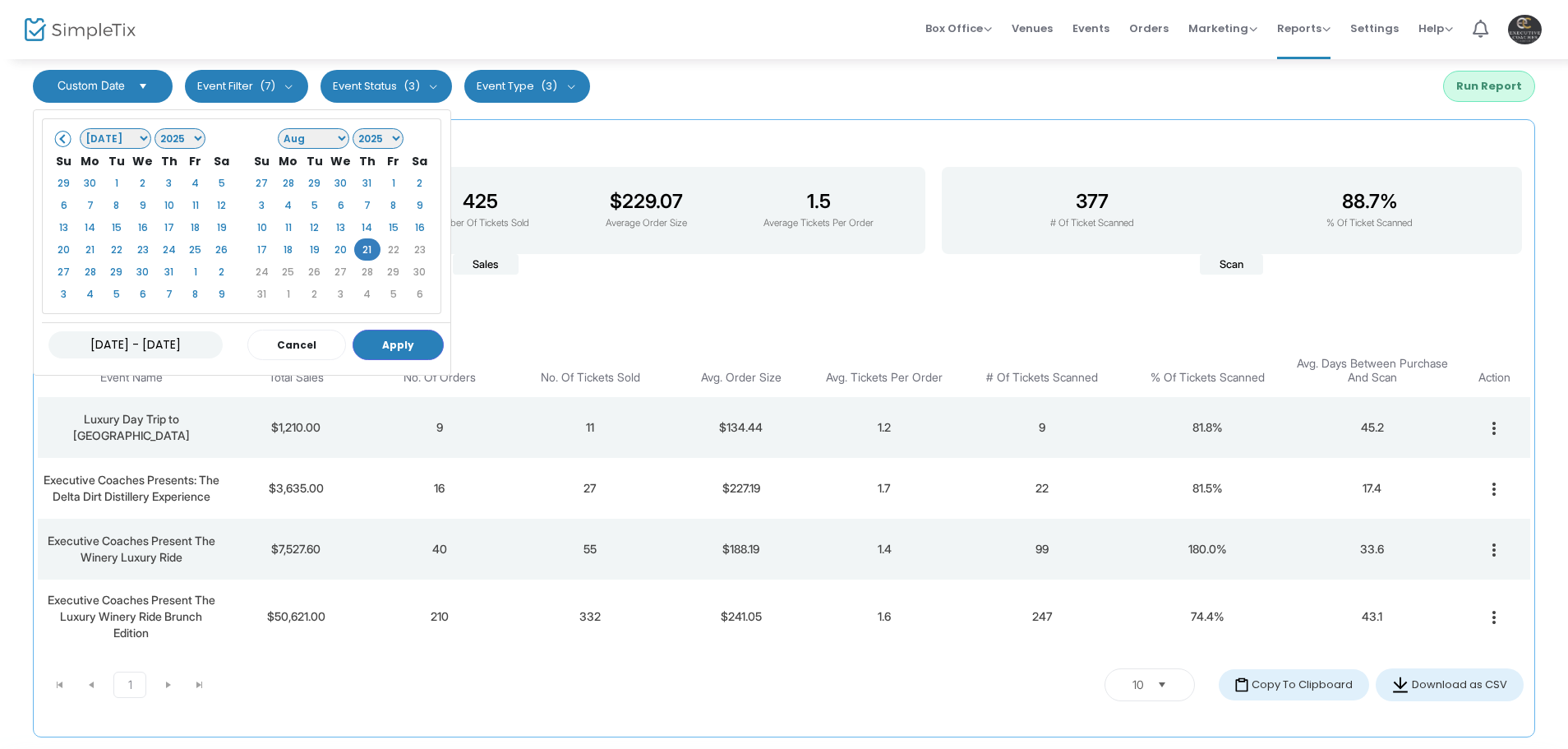
click at [131, 341] on input "[DATE] - [DATE]" at bounding box center [135, 345] width 174 height 27
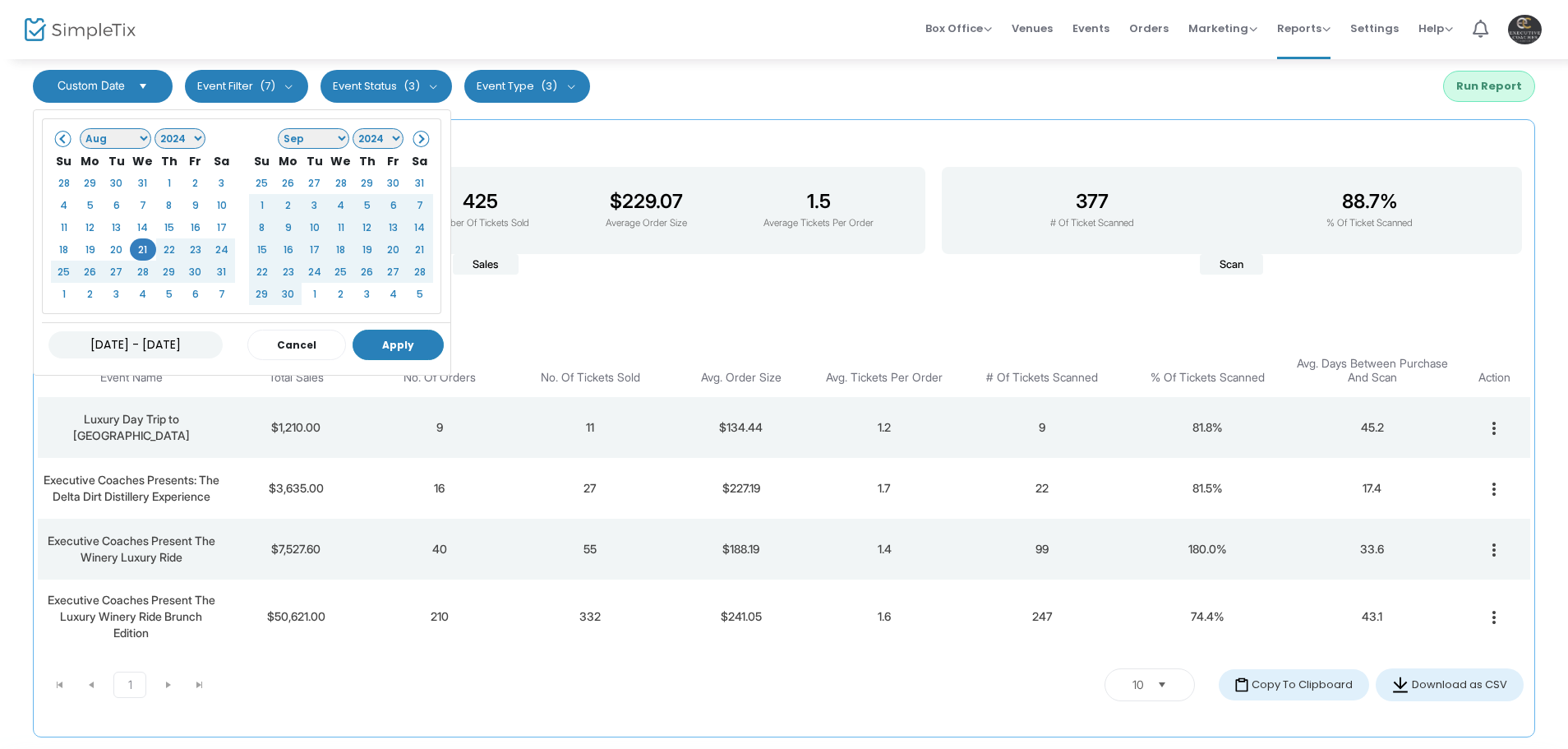
type input "[DATE] - [DATE]"
click at [405, 341] on button "Apply" at bounding box center [398, 344] width 91 height 30
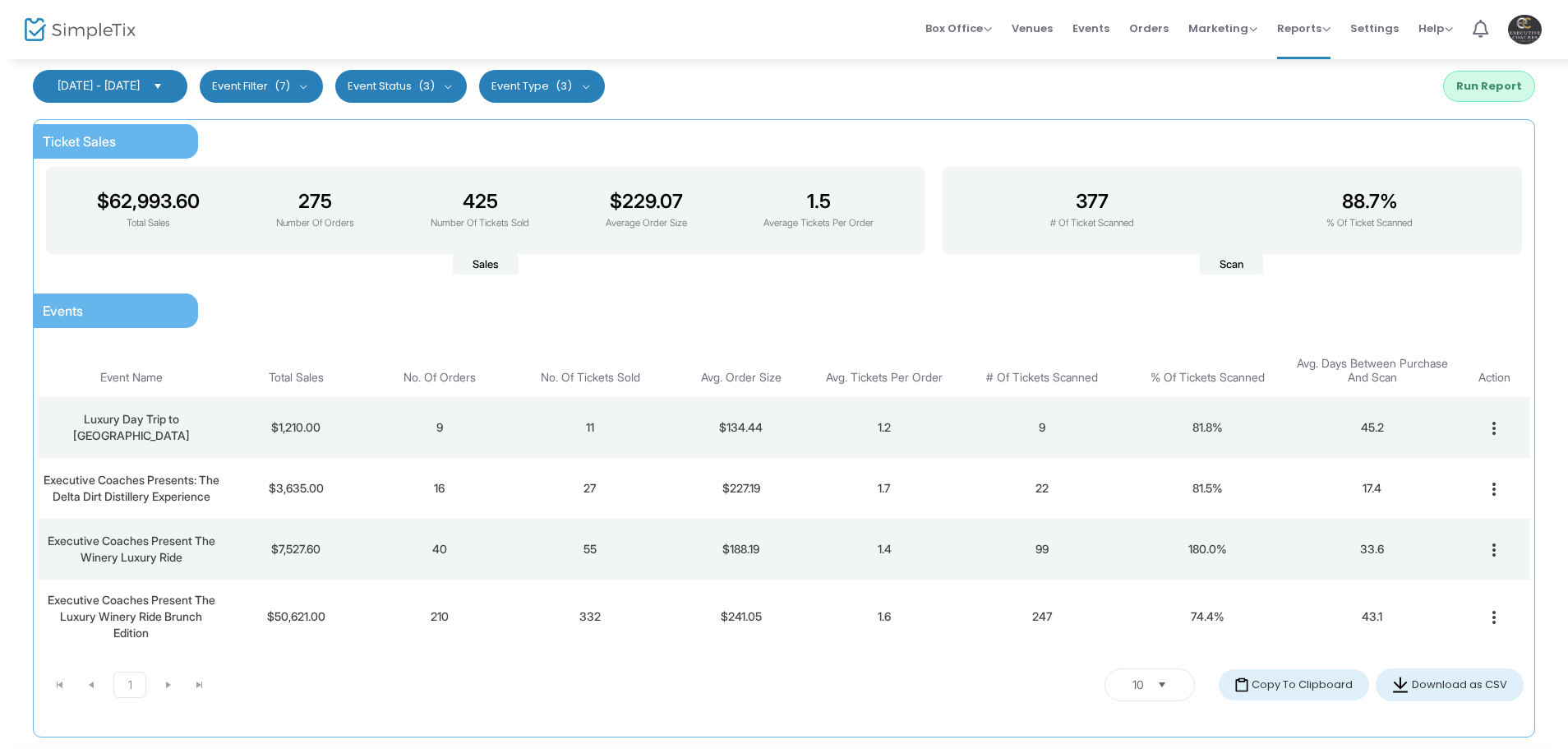
click at [1499, 78] on button "Run Report" at bounding box center [1489, 86] width 92 height 31
click at [1459, 693] on button "Download as CSV" at bounding box center [1449, 685] width 148 height 33
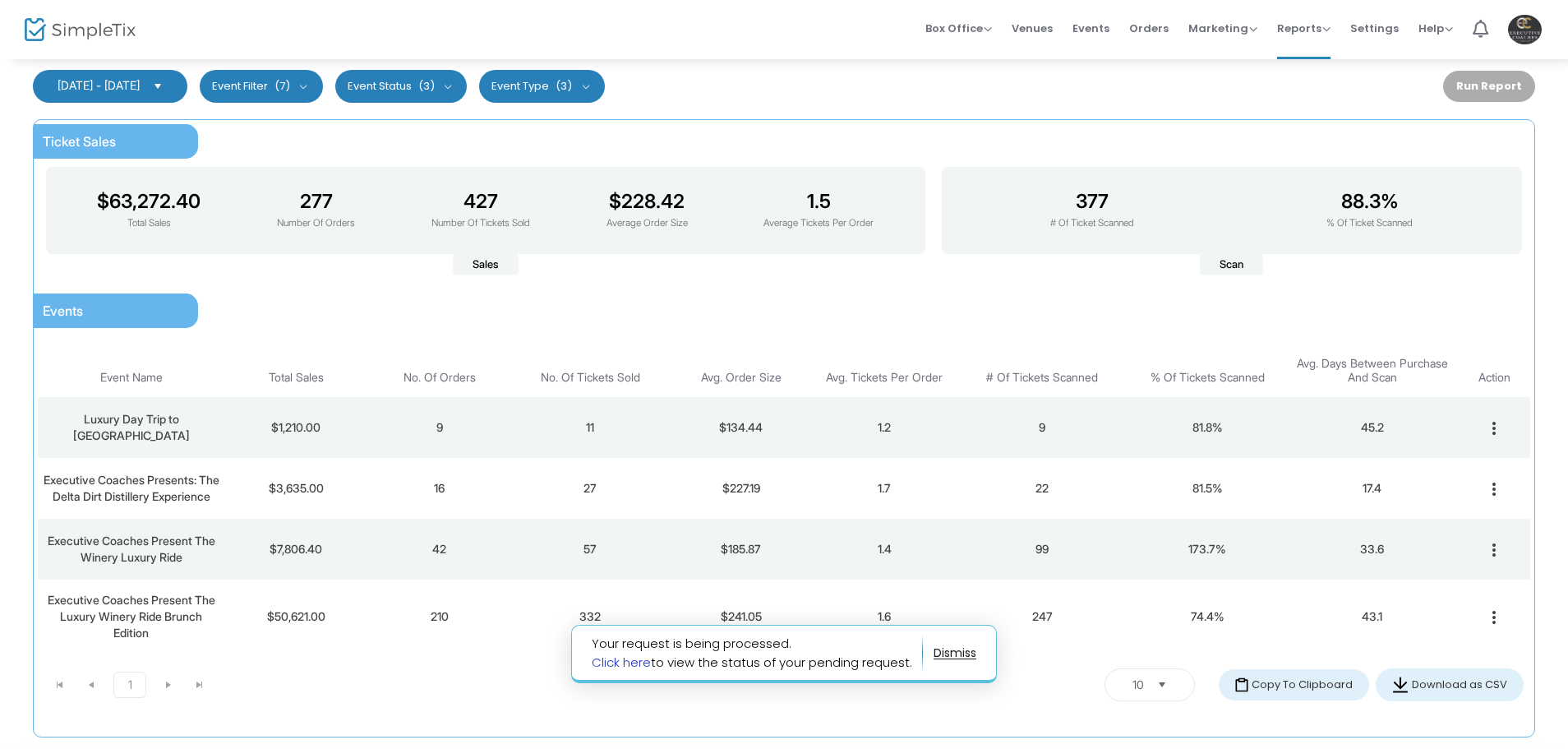
click at [630, 709] on div "1 1 10 items per page Copy To Clipboard Download as CSV" at bounding box center [784, 684] width 1480 height 50
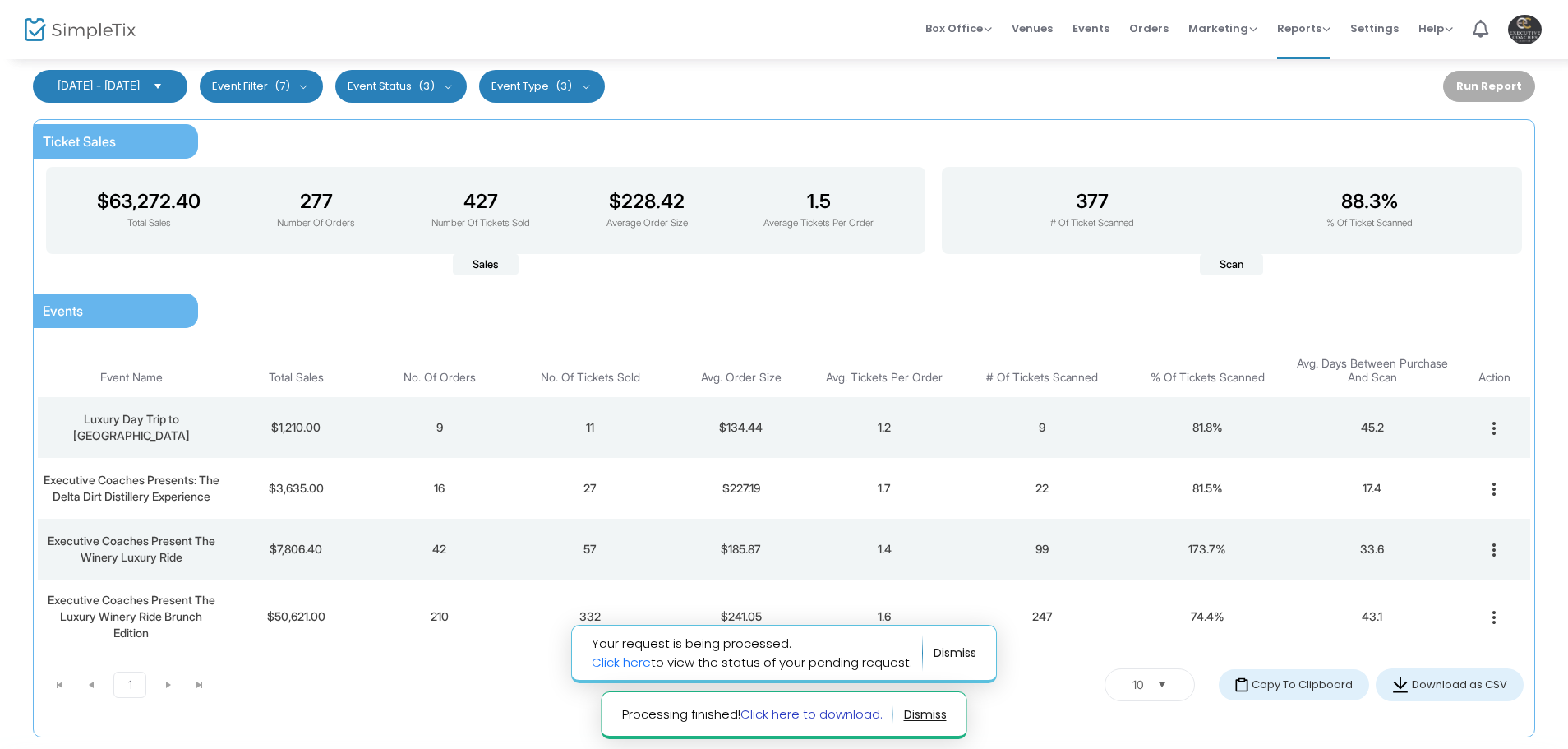
click at [812, 707] on link "Click here to download." at bounding box center [811, 714] width 142 height 17
